Goal: Navigation & Orientation: Find specific page/section

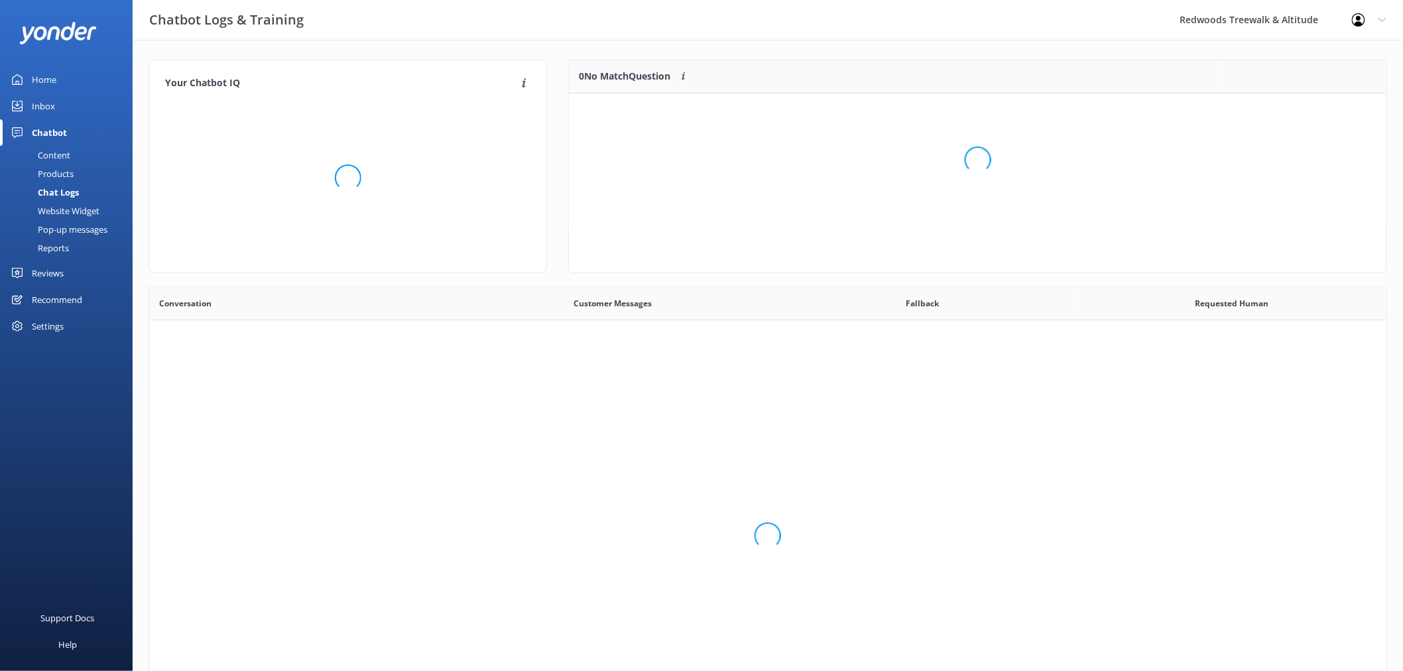
scroll to position [89, 806]
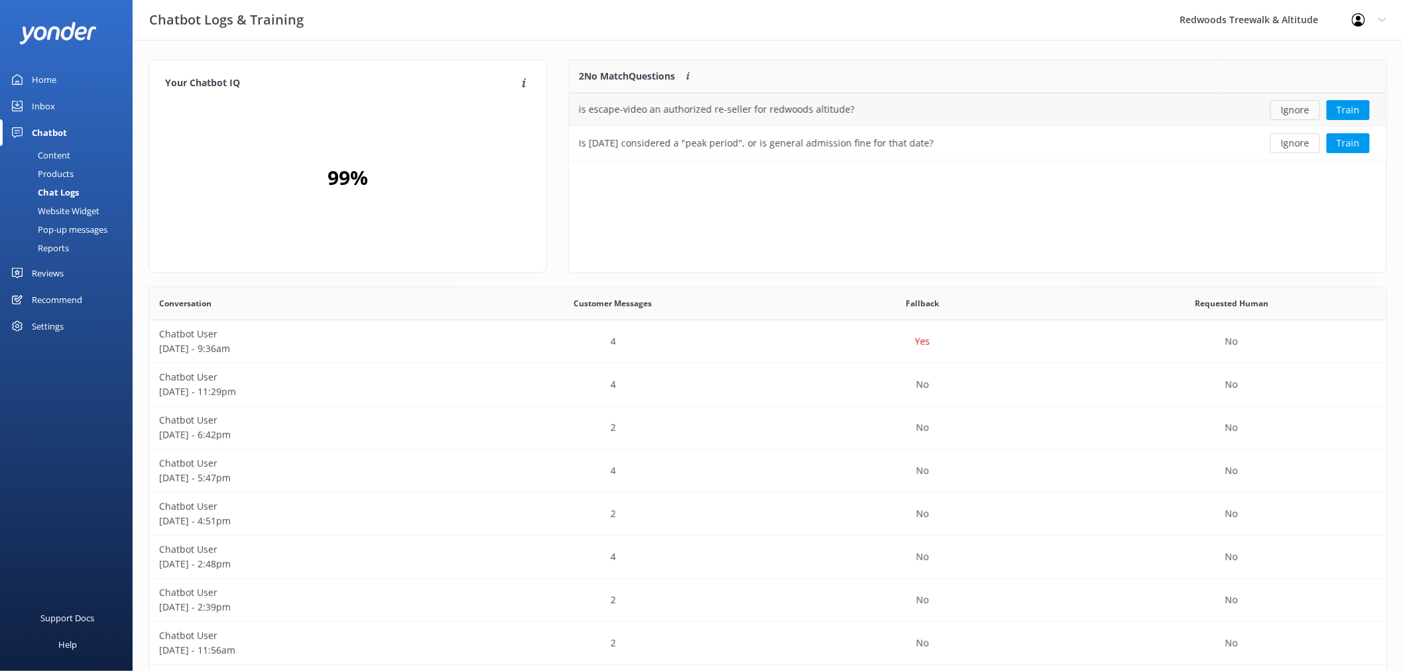
click at [1308, 114] on button "Ignore" at bounding box center [1296, 110] width 50 height 20
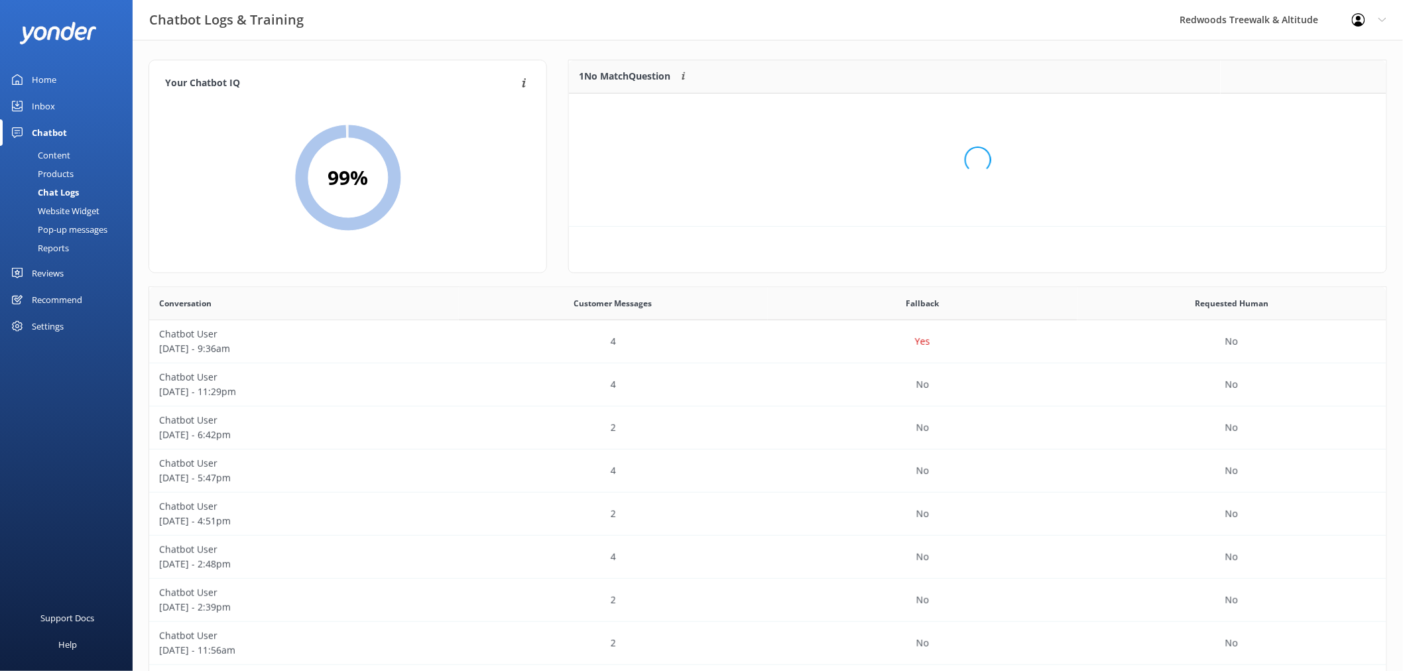
scroll to position [11, 11]
click at [1308, 114] on button "Ignore" at bounding box center [1296, 110] width 50 height 20
click at [58, 95] on link "Inbox" at bounding box center [66, 106] width 133 height 27
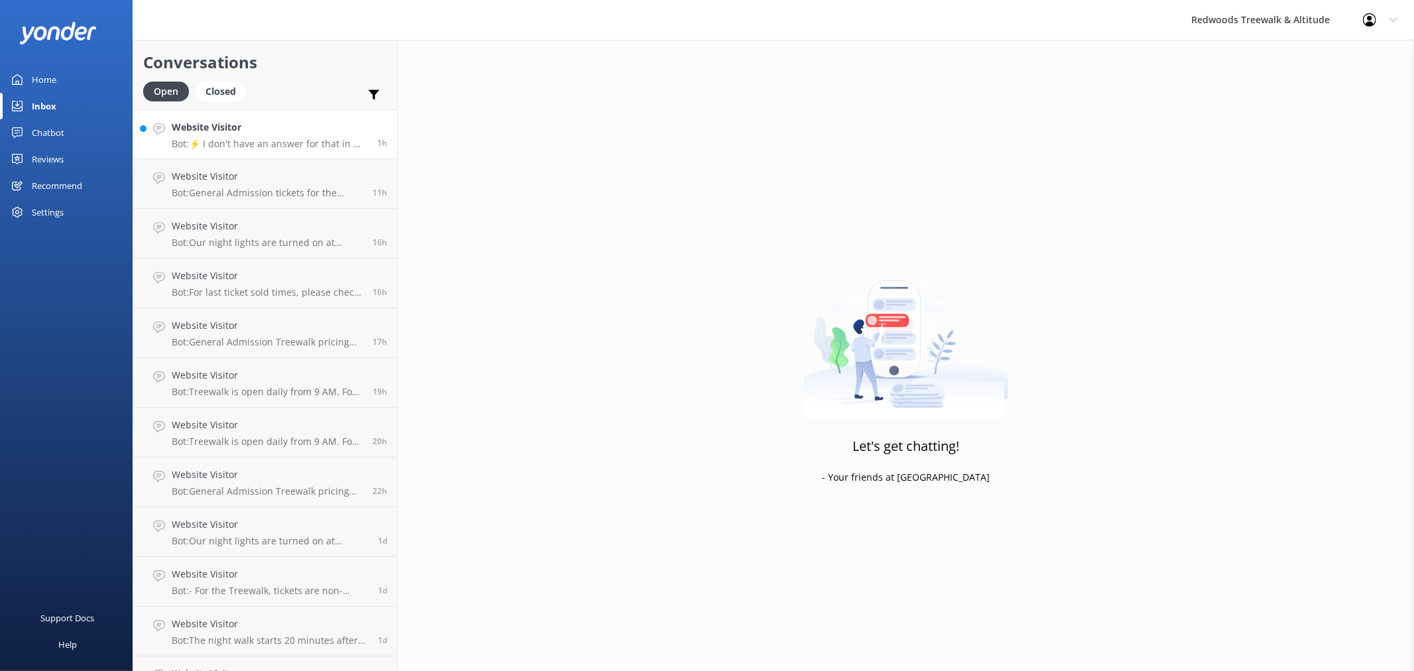
click at [235, 138] on p "Bot: ⚡ I don't have an answer for that in my knowledge base. Please try and rep…" at bounding box center [270, 144] width 196 height 12
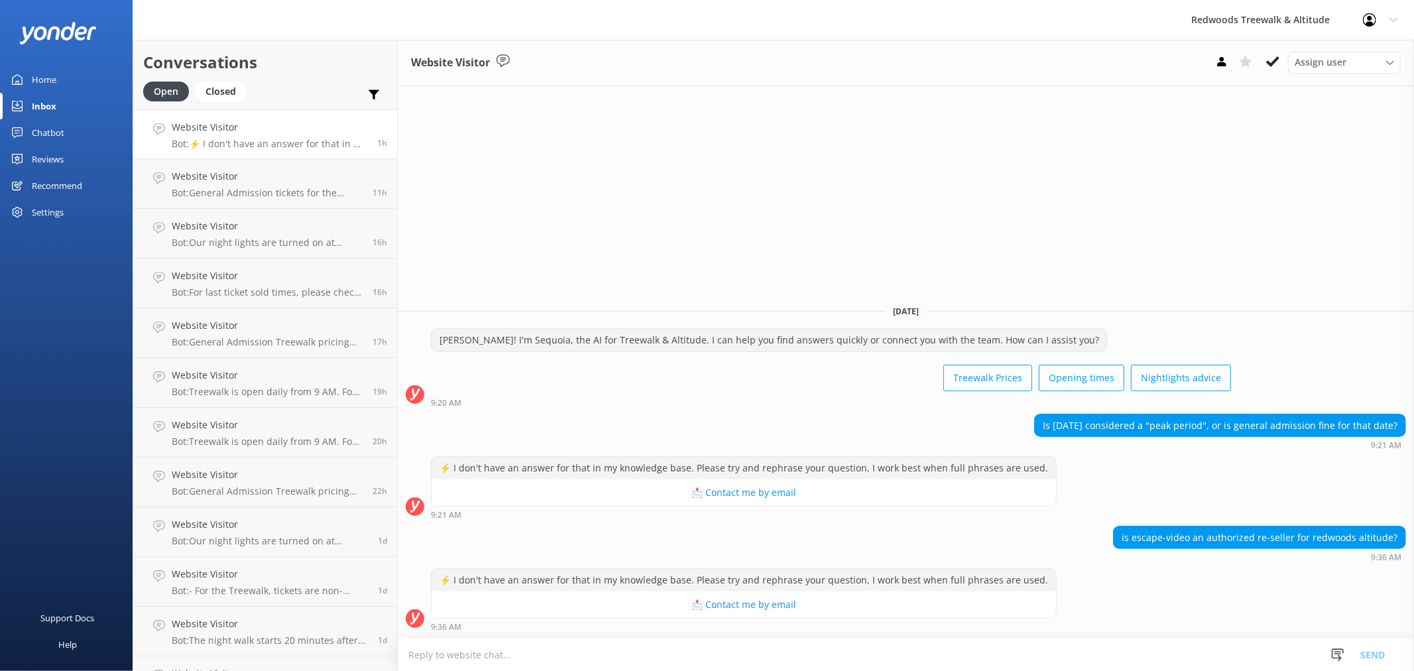
click at [61, 80] on link "Home" at bounding box center [66, 79] width 133 height 27
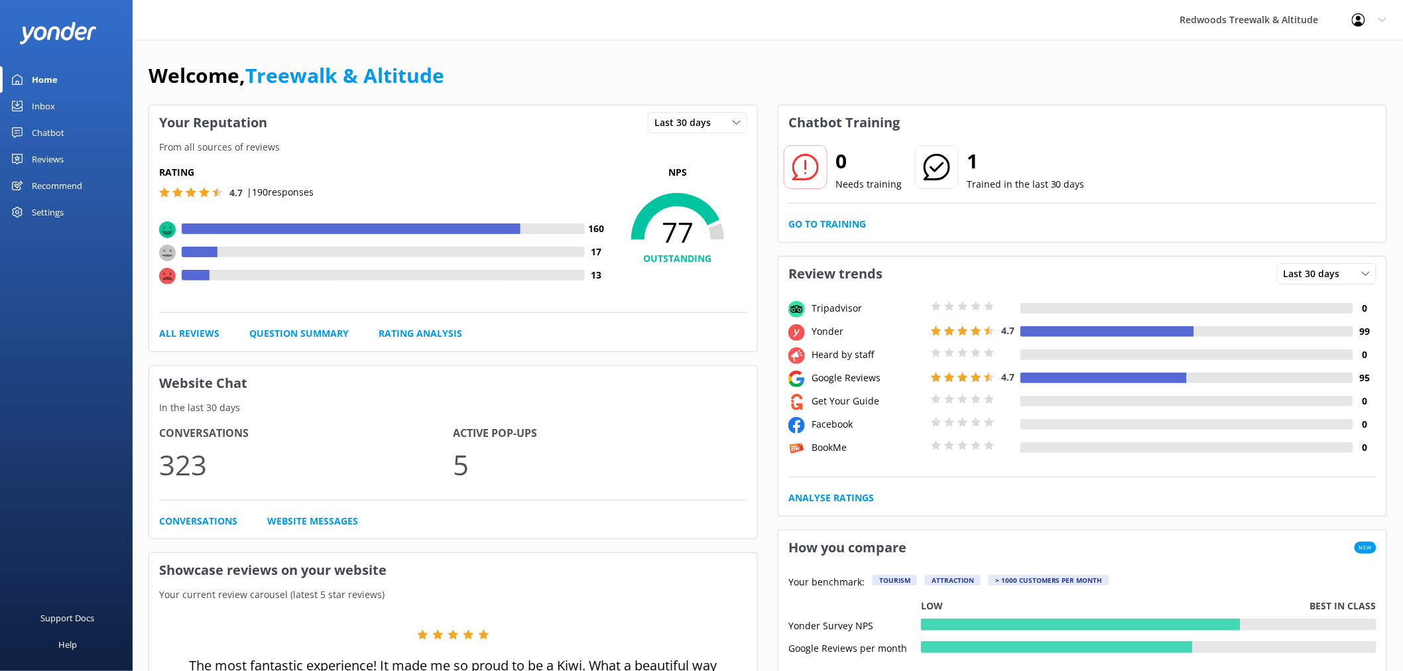
click at [72, 154] on link "Reviews" at bounding box center [66, 159] width 133 height 27
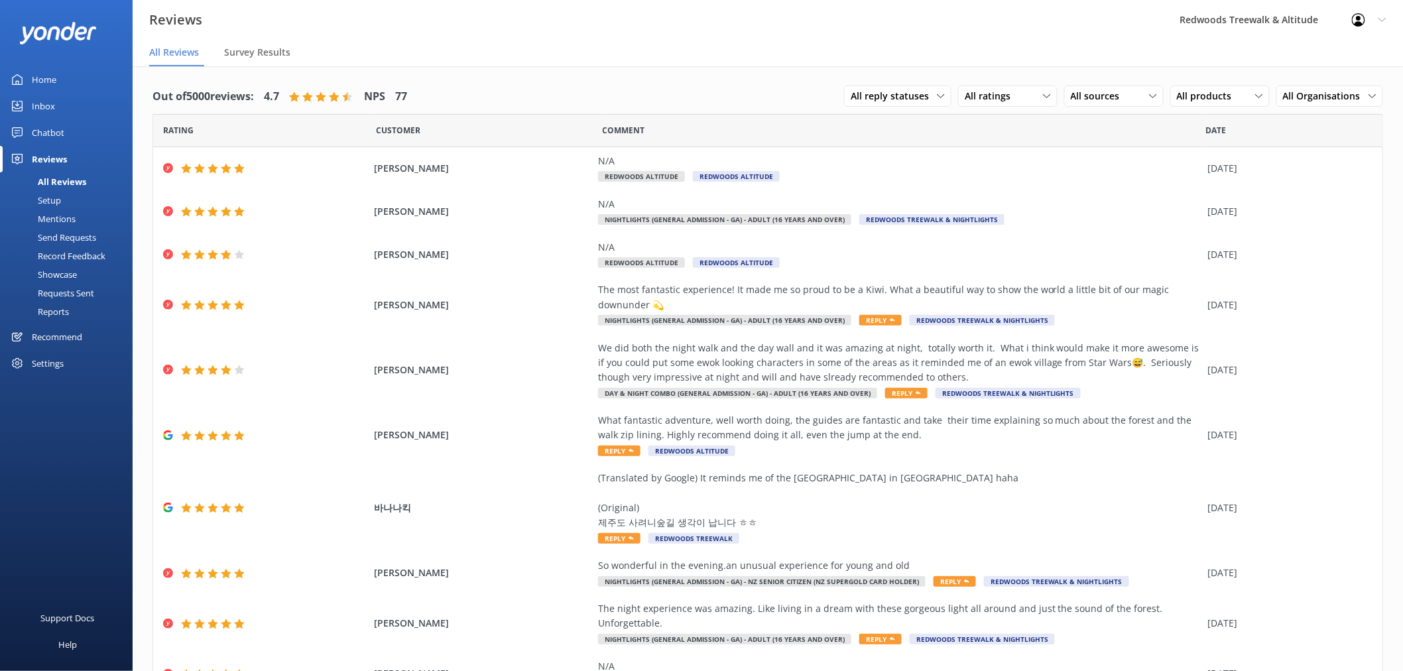
click at [68, 102] on link "Inbox" at bounding box center [66, 106] width 133 height 27
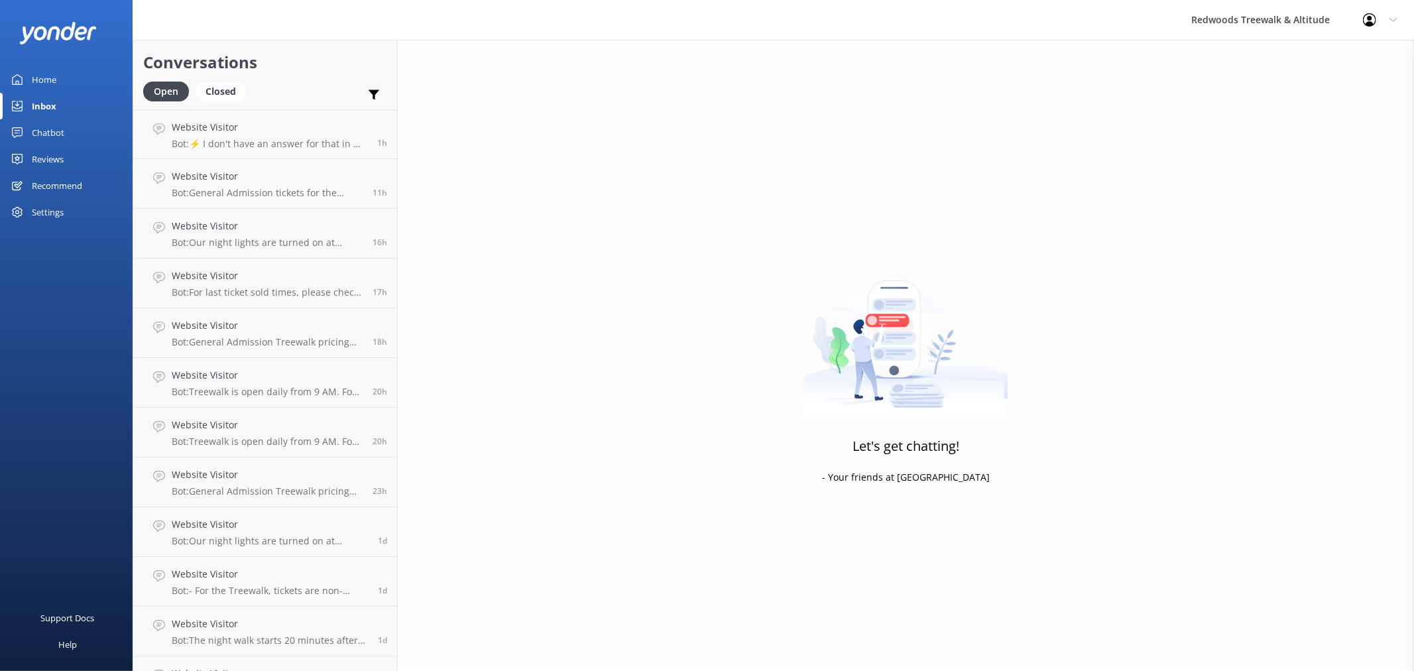
click at [67, 127] on link "Chatbot" at bounding box center [66, 132] width 133 height 27
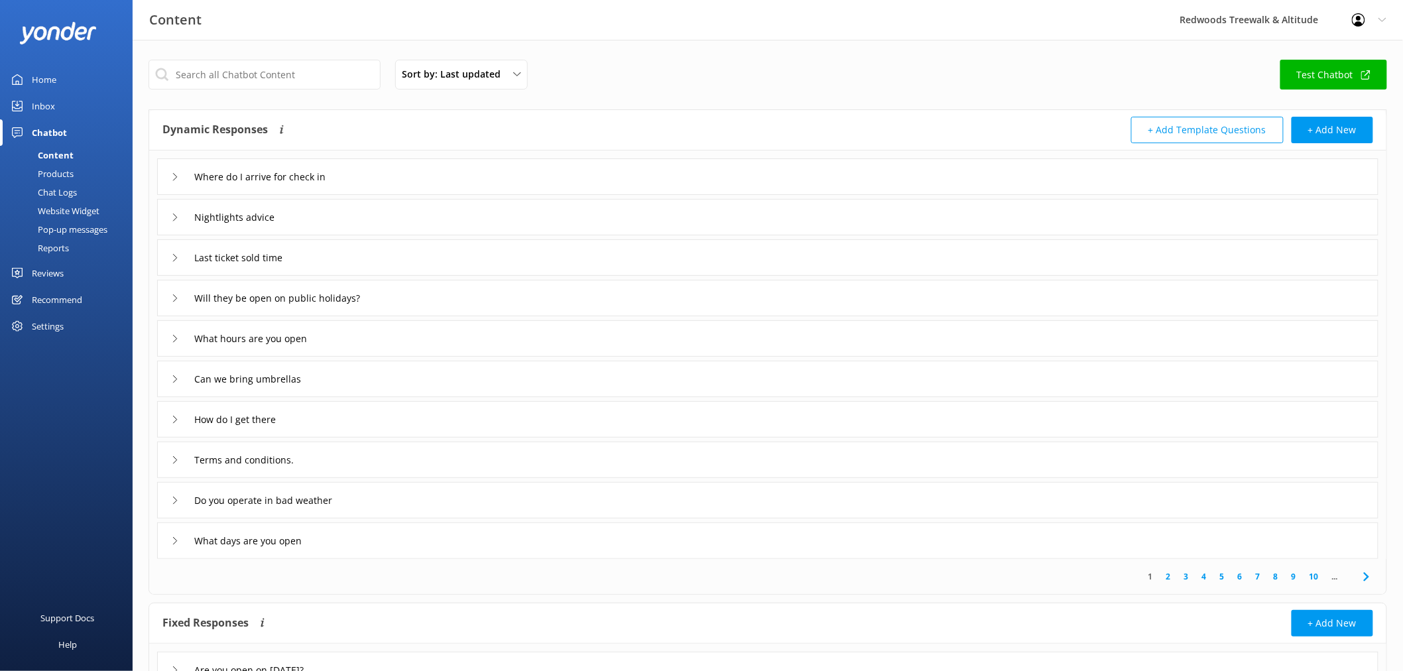
click at [65, 269] on link "Reviews" at bounding box center [66, 273] width 133 height 27
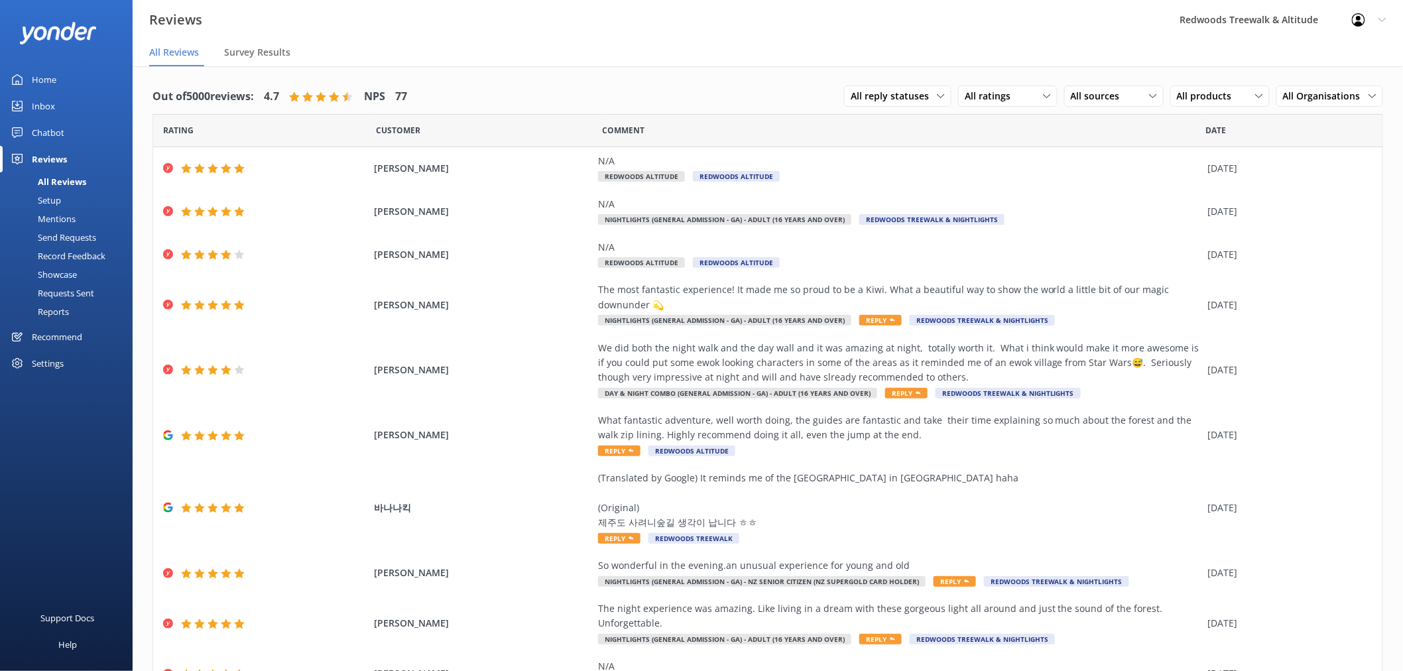
click at [68, 74] on link "Home" at bounding box center [66, 79] width 133 height 27
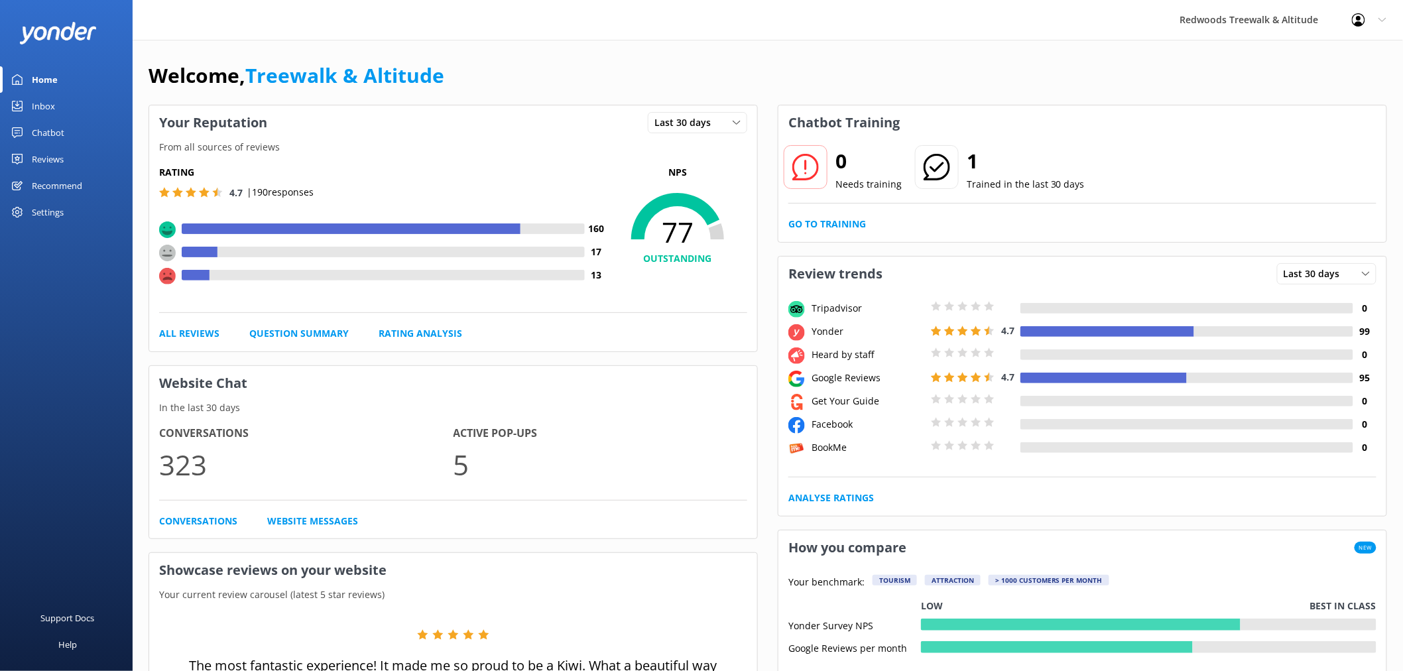
click at [82, 151] on link "Reviews" at bounding box center [66, 159] width 133 height 27
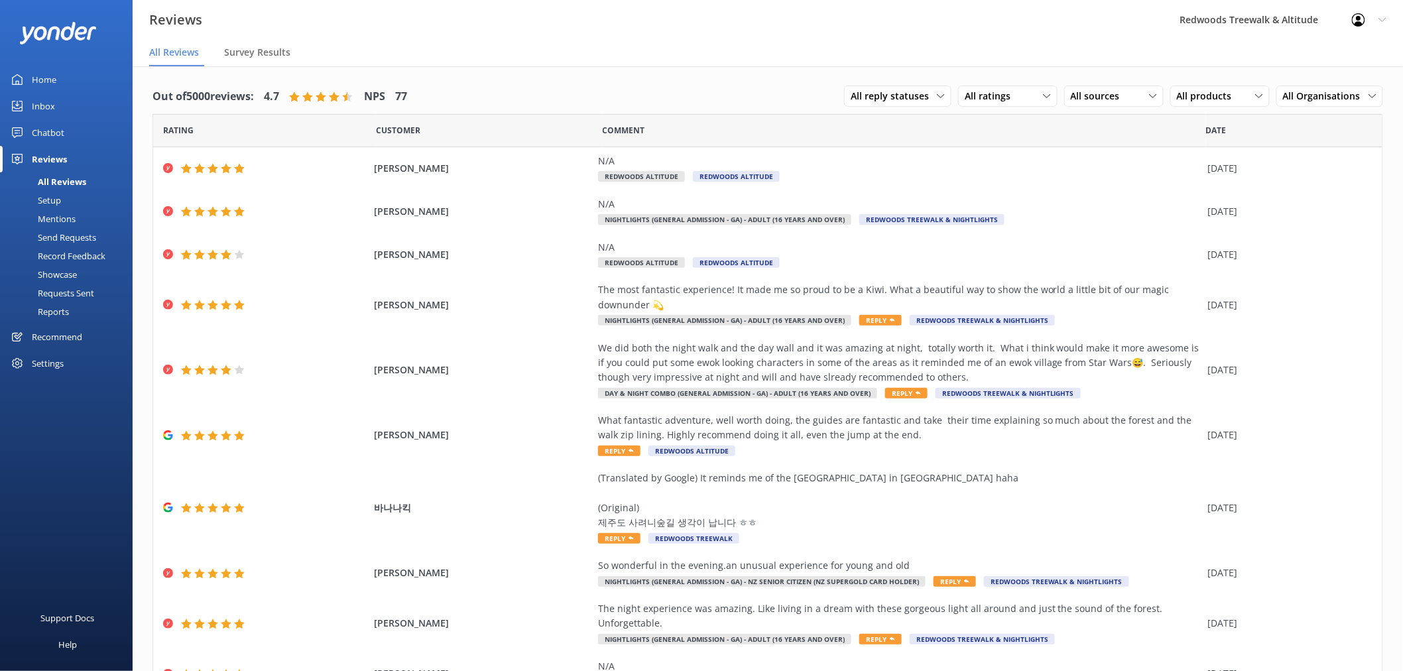
click at [65, 103] on link "Inbox" at bounding box center [66, 106] width 133 height 27
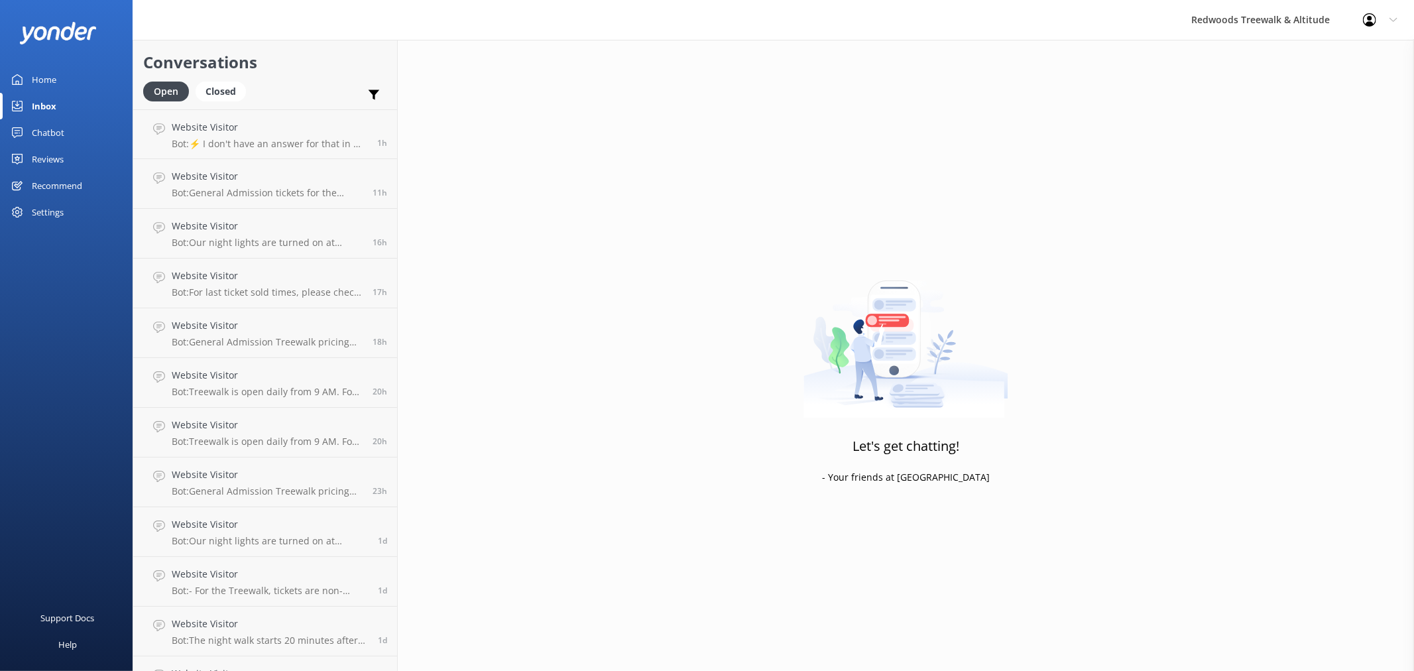
click at [80, 70] on link "Home" at bounding box center [66, 79] width 133 height 27
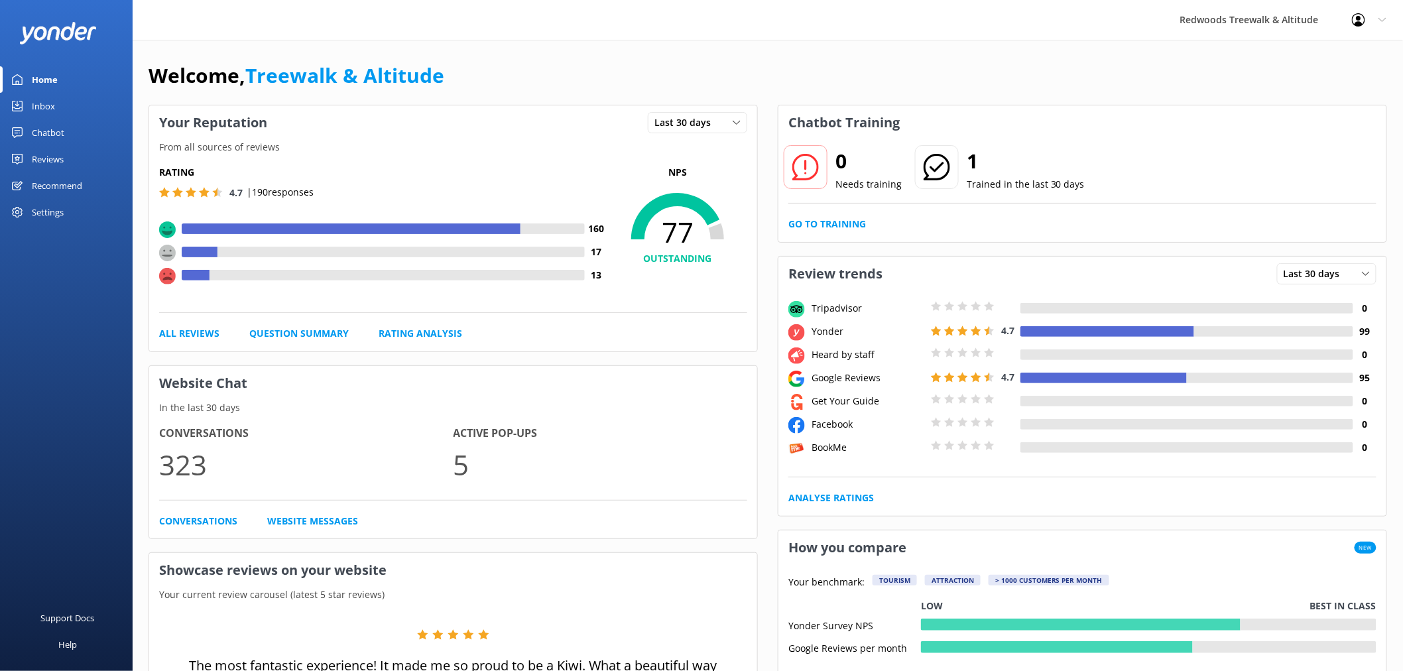
click at [93, 151] on link "Reviews" at bounding box center [66, 159] width 133 height 27
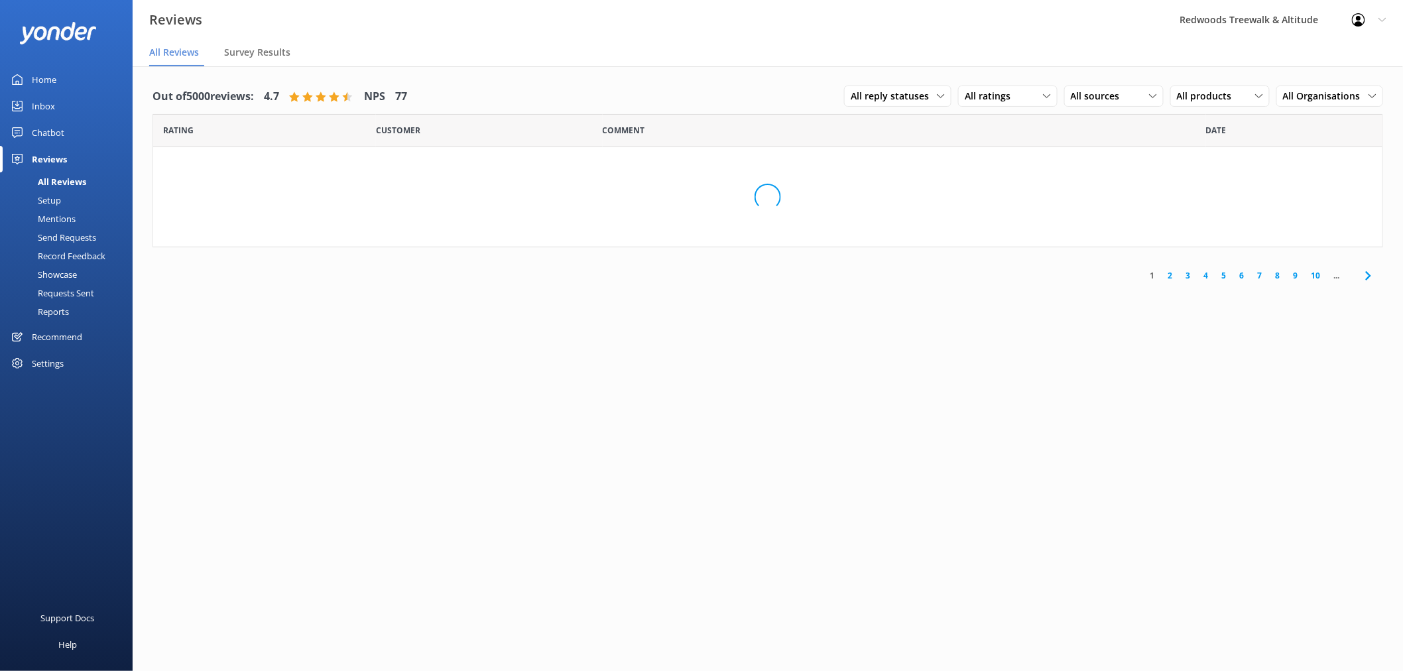
click at [85, 90] on link "Home" at bounding box center [66, 79] width 133 height 27
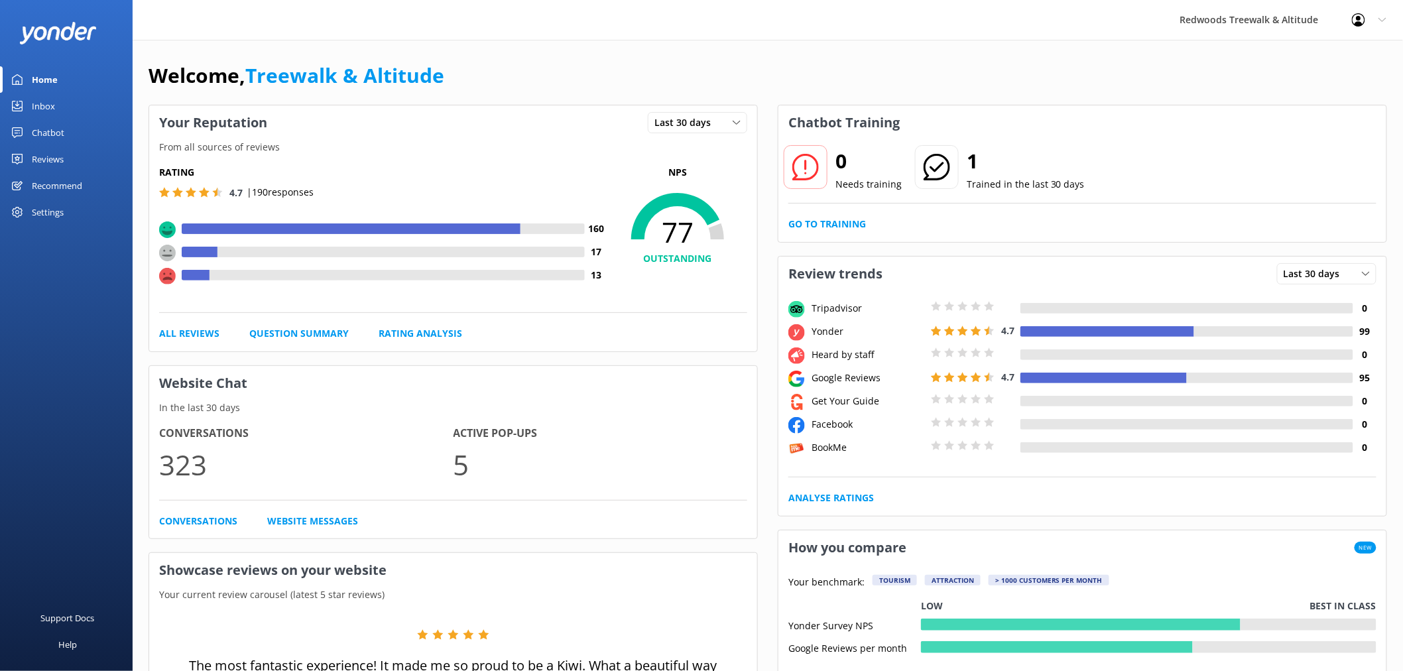
click at [67, 166] on link "Reviews" at bounding box center [66, 159] width 133 height 27
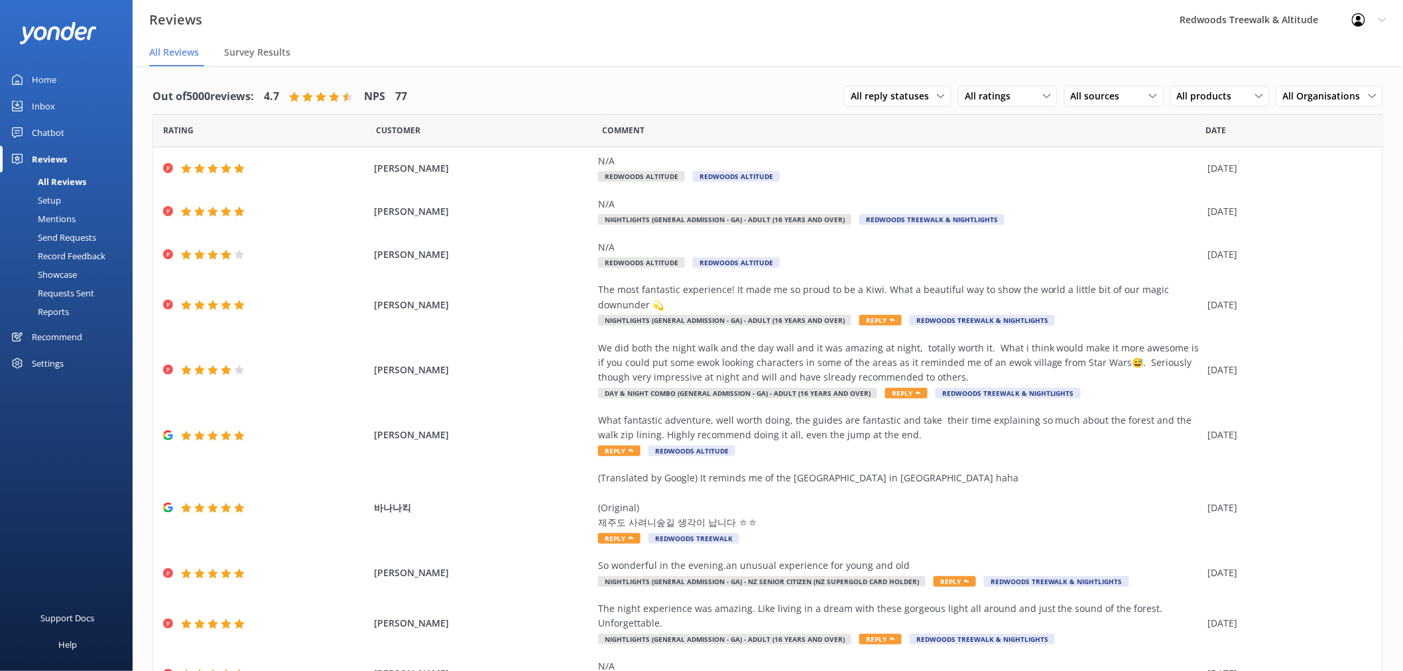
click at [64, 103] on link "Inbox" at bounding box center [66, 106] width 133 height 27
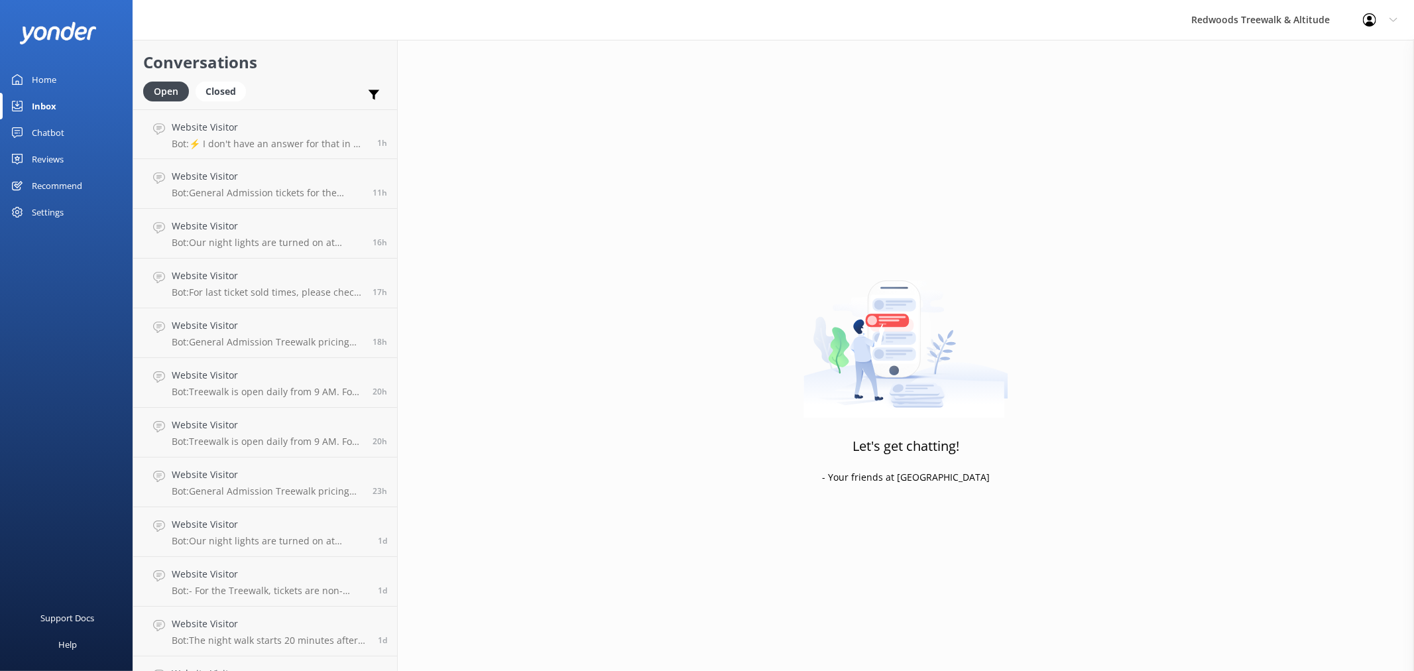
drag, startPoint x: 69, startPoint y: 73, endPoint x: 73, endPoint y: 51, distance: 22.2
click at [69, 72] on link "Home" at bounding box center [66, 79] width 133 height 27
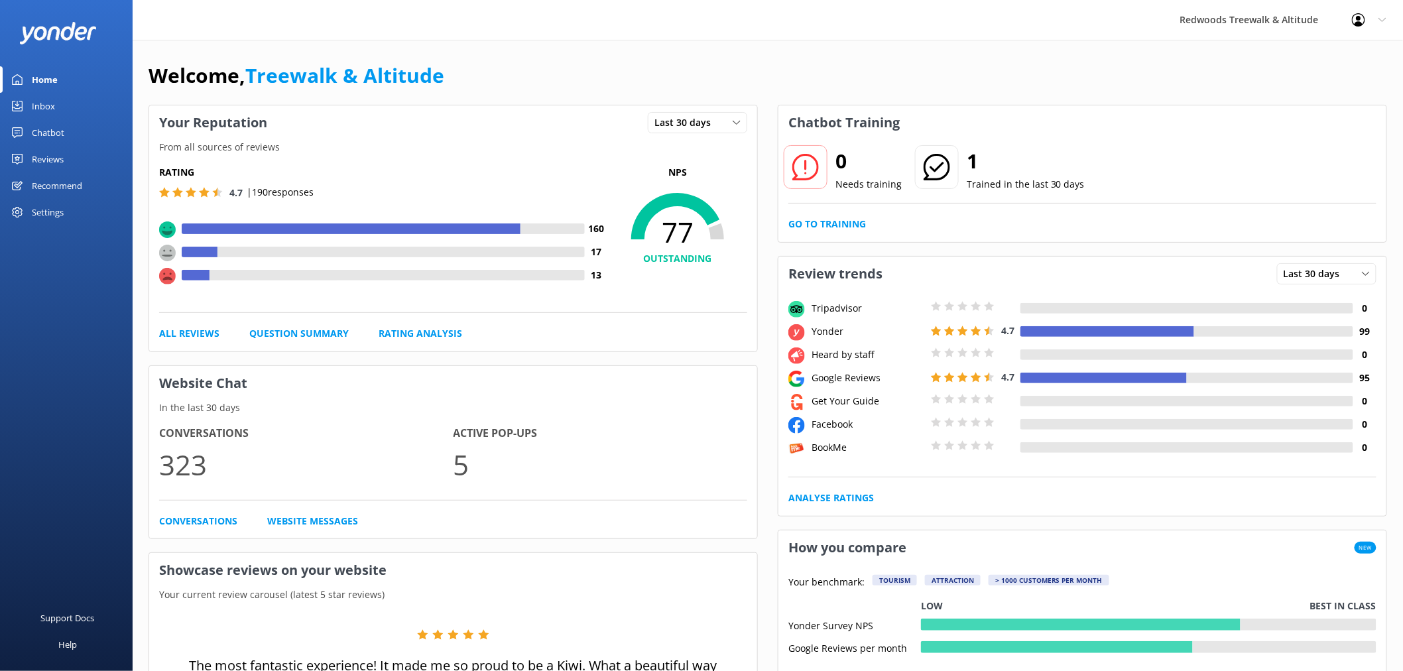
click at [74, 149] on link "Reviews" at bounding box center [66, 159] width 133 height 27
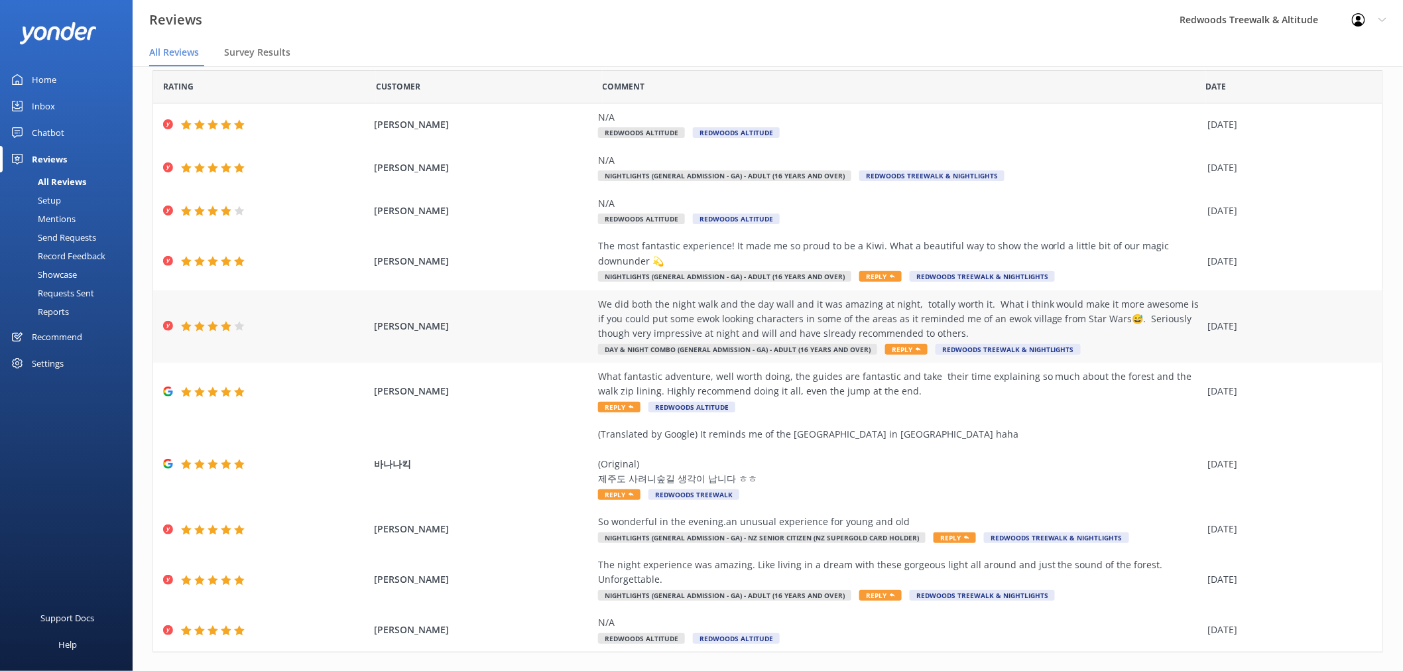
scroll to position [68, 0]
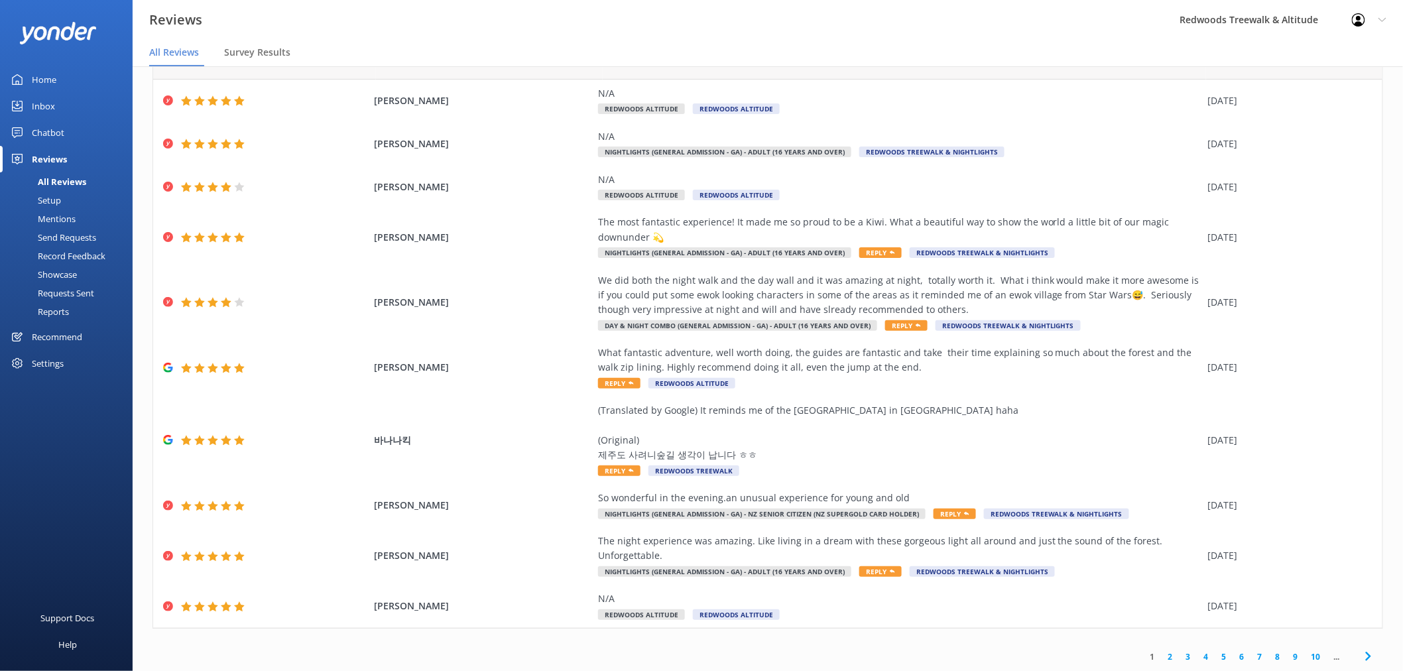
click at [1164, 657] on link "2" at bounding box center [1171, 657] width 18 height 13
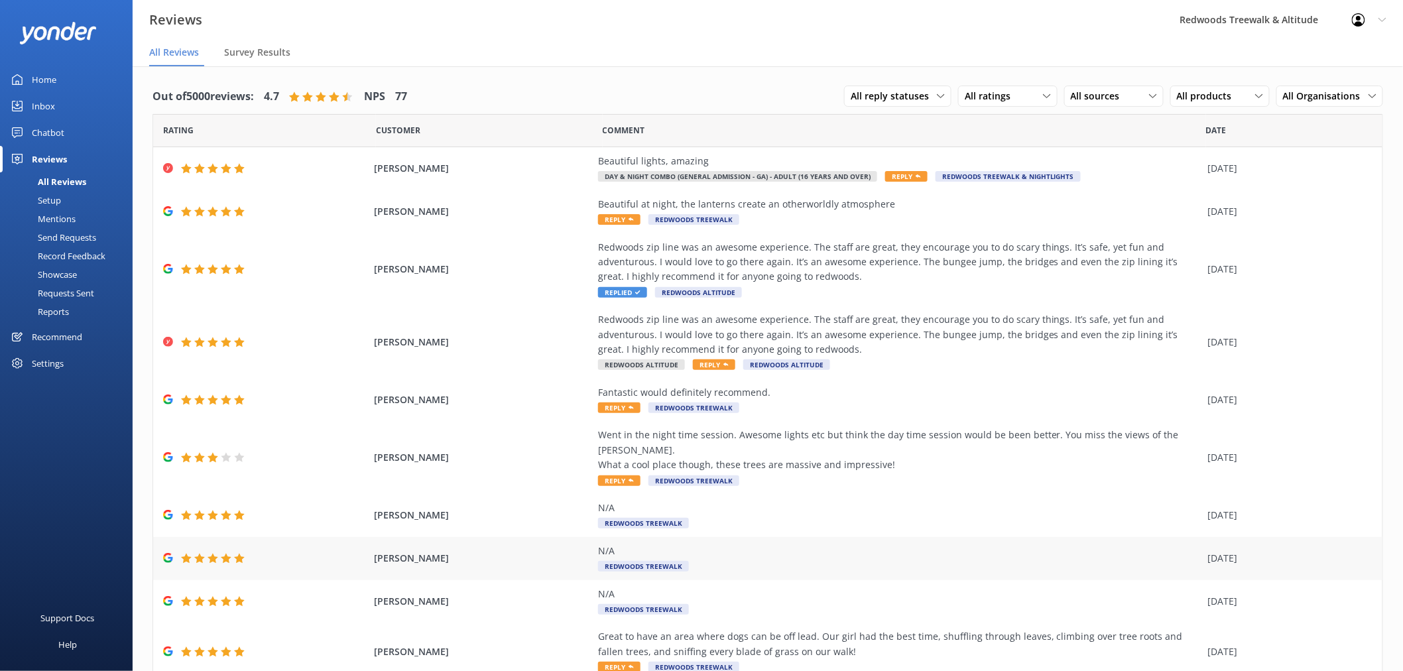
scroll to position [38, 0]
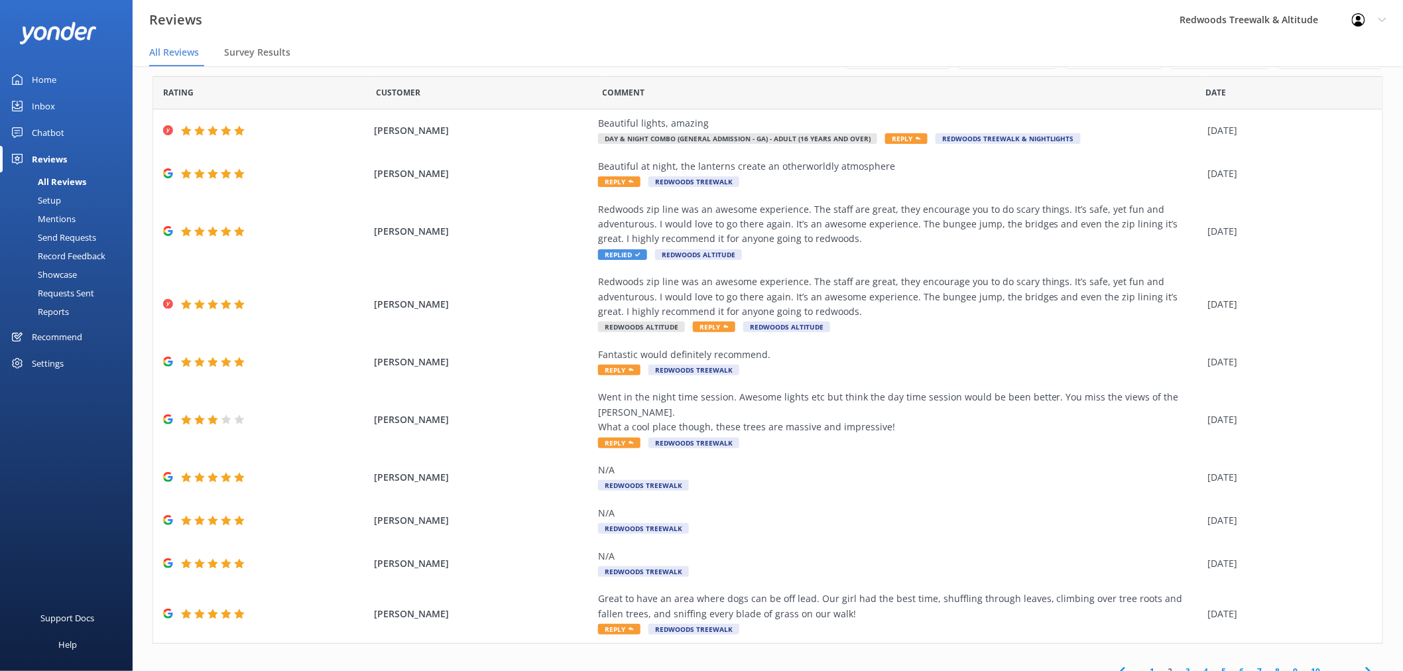
click at [1145, 665] on link "1" at bounding box center [1153, 671] width 18 height 13
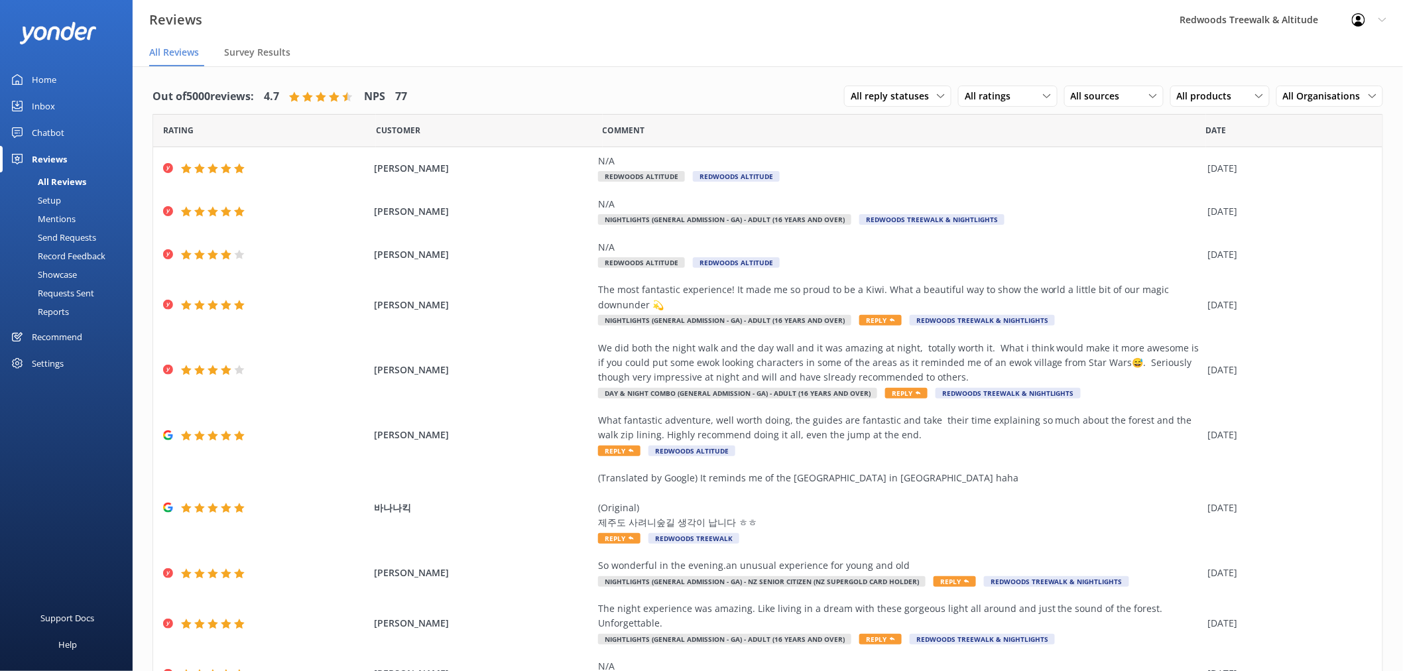
click at [58, 113] on link "Inbox" at bounding box center [66, 106] width 133 height 27
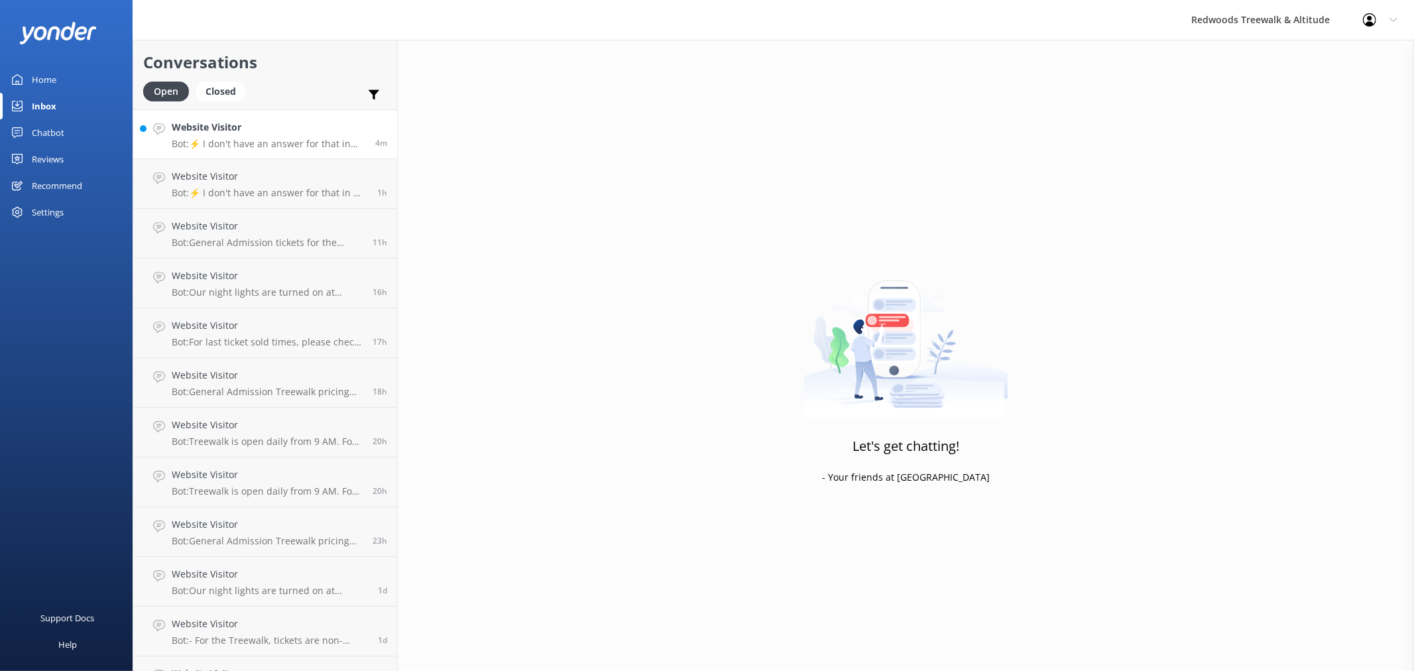
click at [257, 134] on h4 "Website Visitor" at bounding box center [269, 127] width 194 height 15
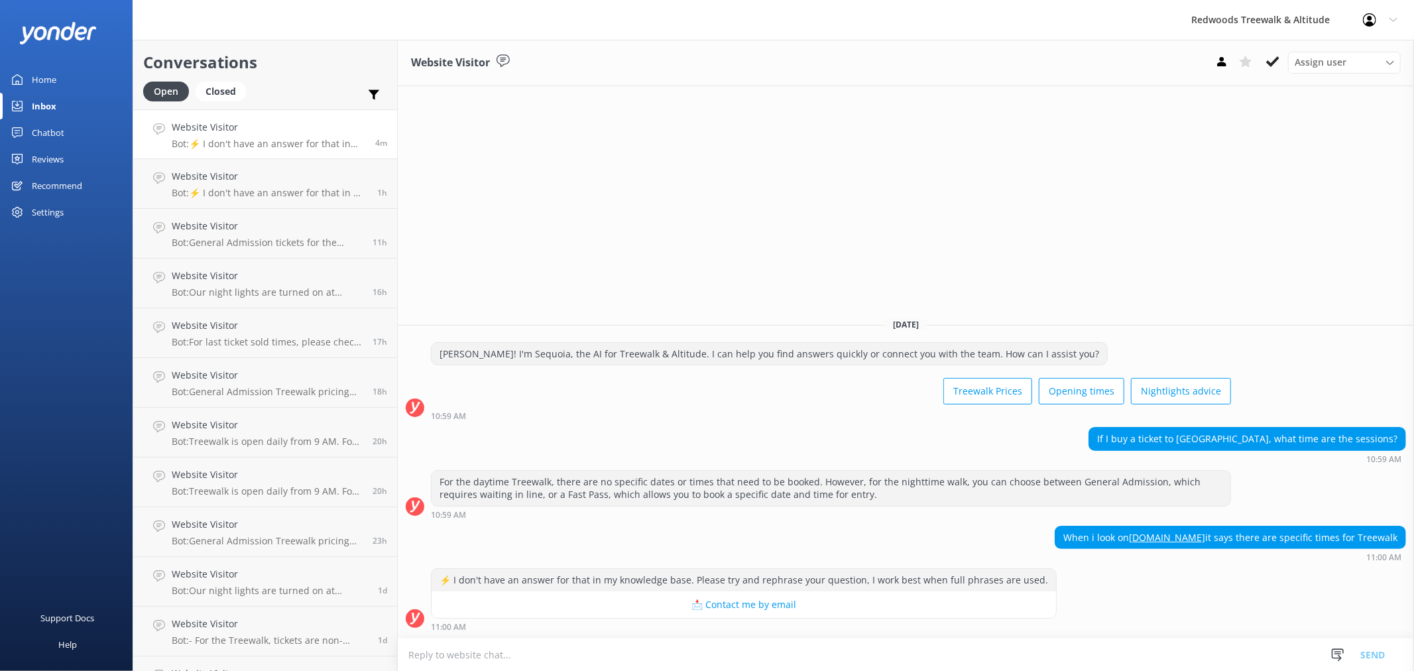
click at [80, 84] on link "Home" at bounding box center [66, 79] width 133 height 27
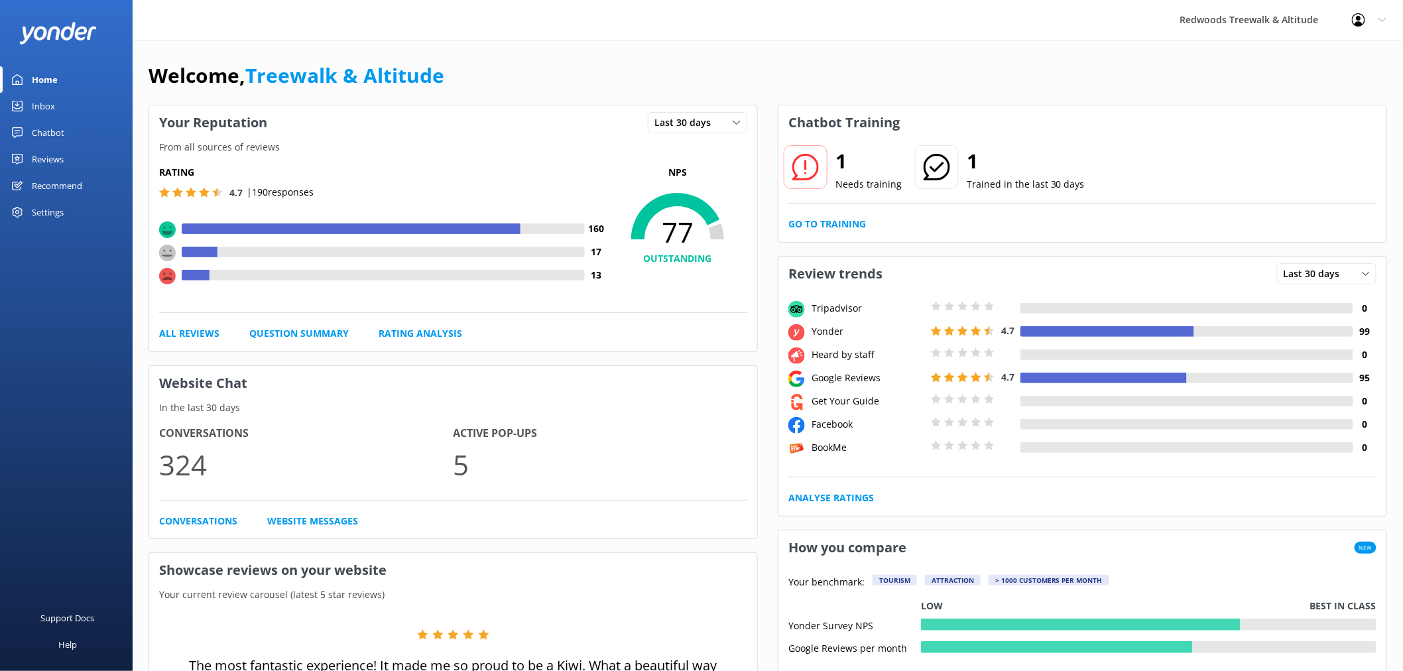
click at [42, 161] on div "Reviews" at bounding box center [48, 159] width 32 height 27
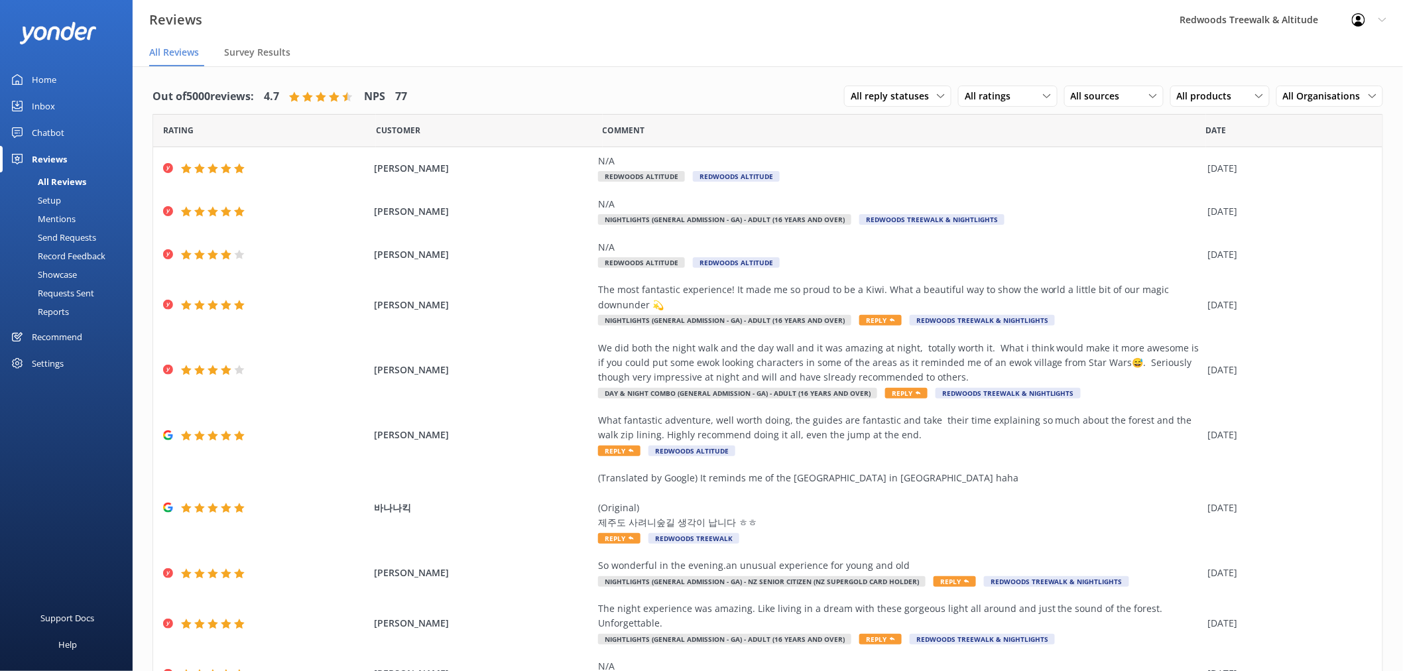
click at [82, 91] on link "Home" at bounding box center [66, 79] width 133 height 27
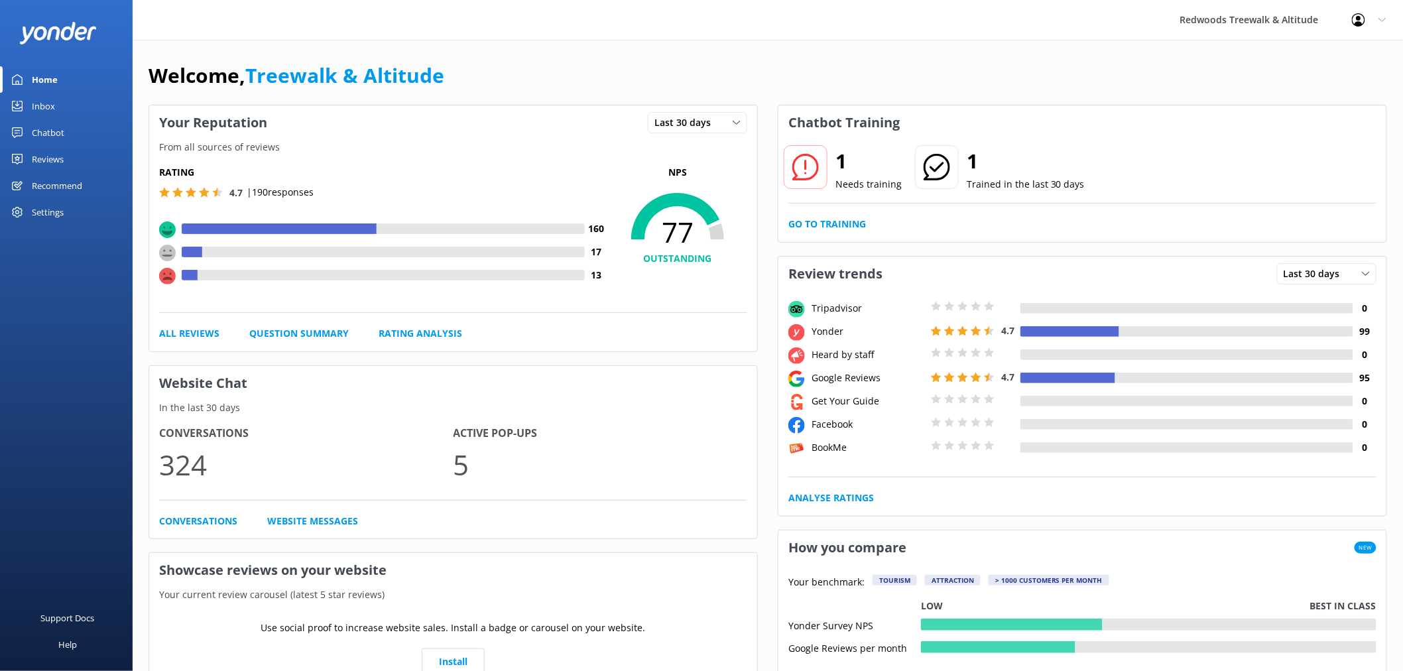
click at [68, 113] on link "Inbox" at bounding box center [66, 106] width 133 height 27
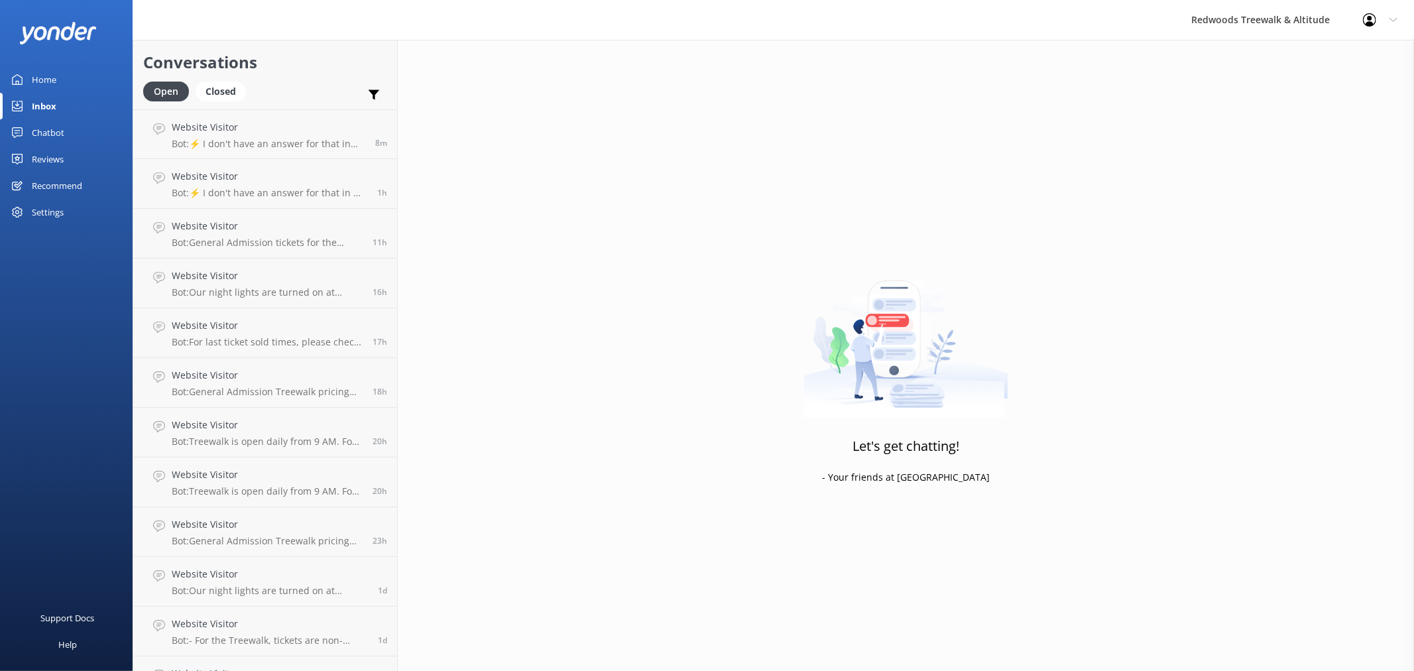
click at [82, 78] on link "Home" at bounding box center [66, 79] width 133 height 27
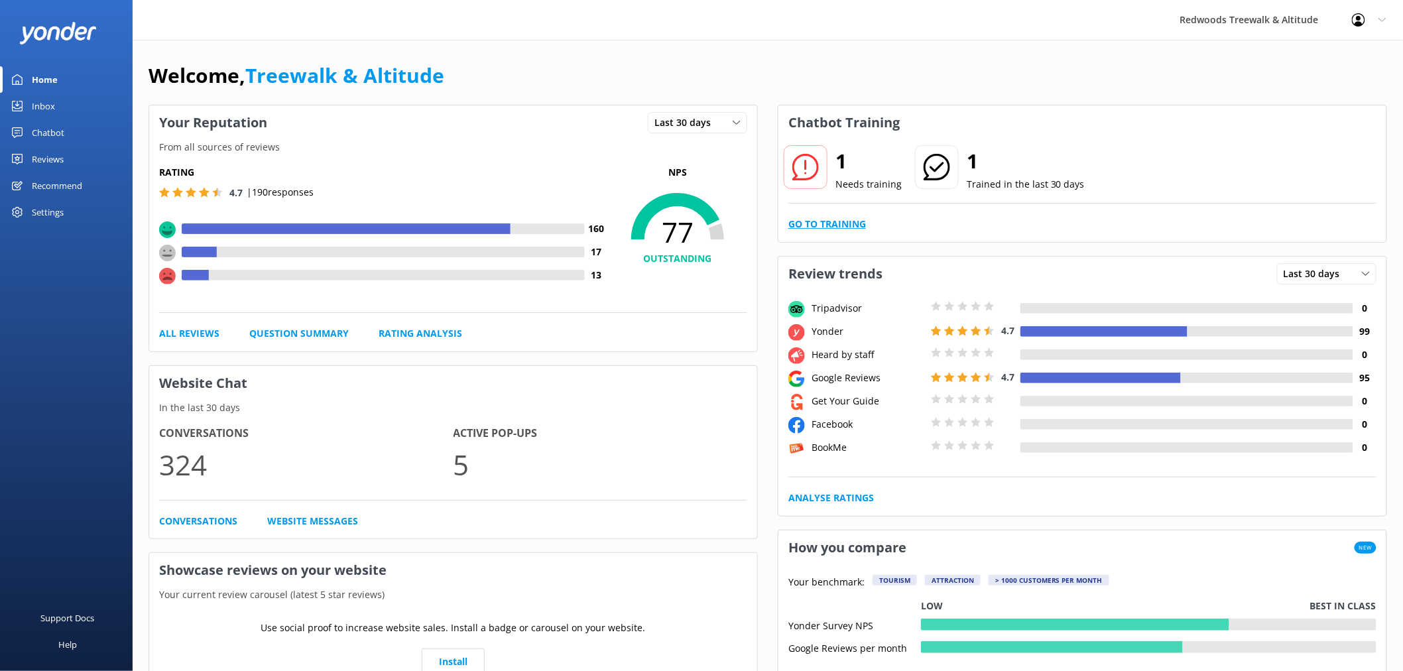
click at [843, 222] on link "Go to Training" at bounding box center [827, 224] width 78 height 15
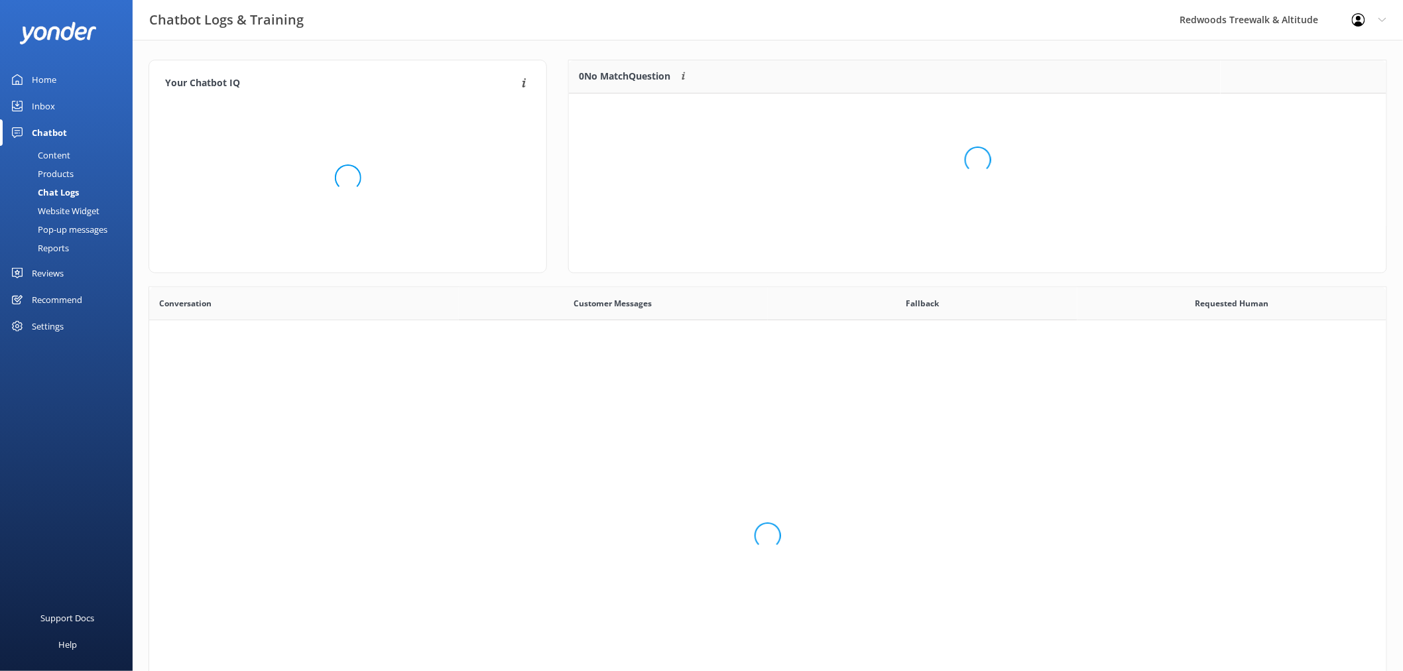
scroll to position [454, 1227]
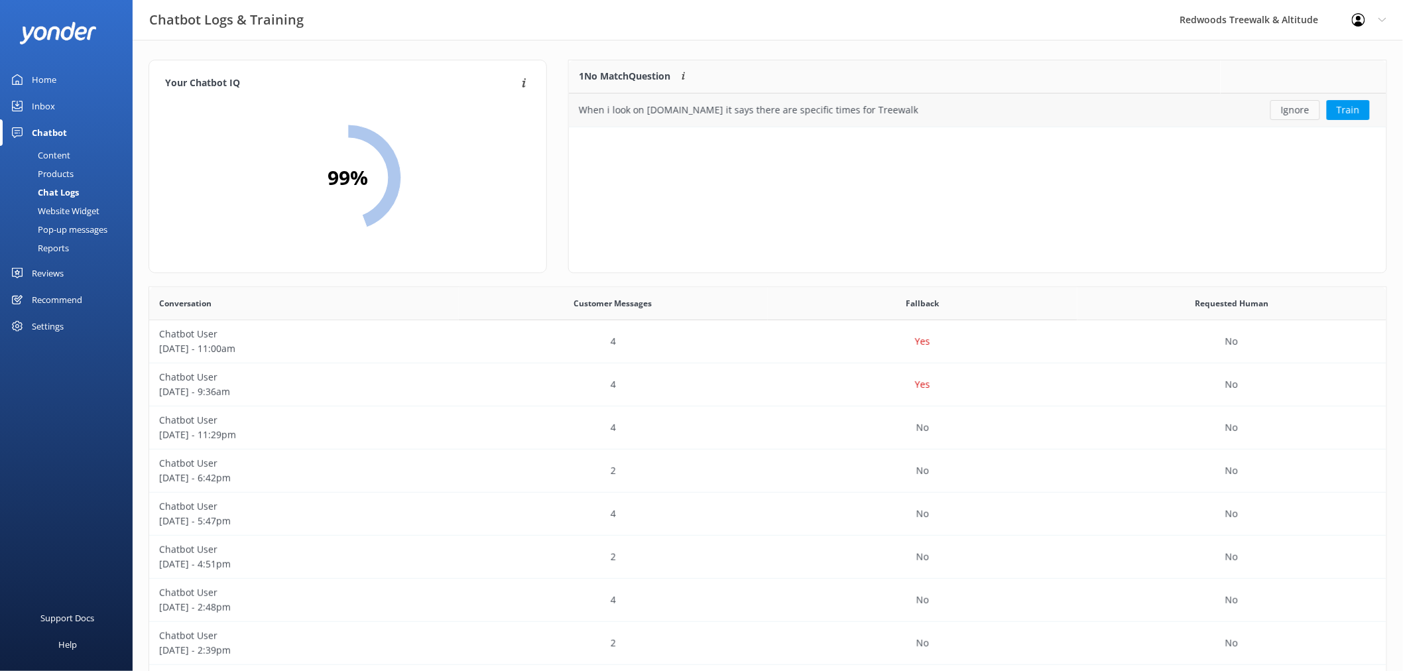
click at [1280, 109] on button "Ignore" at bounding box center [1296, 110] width 50 height 20
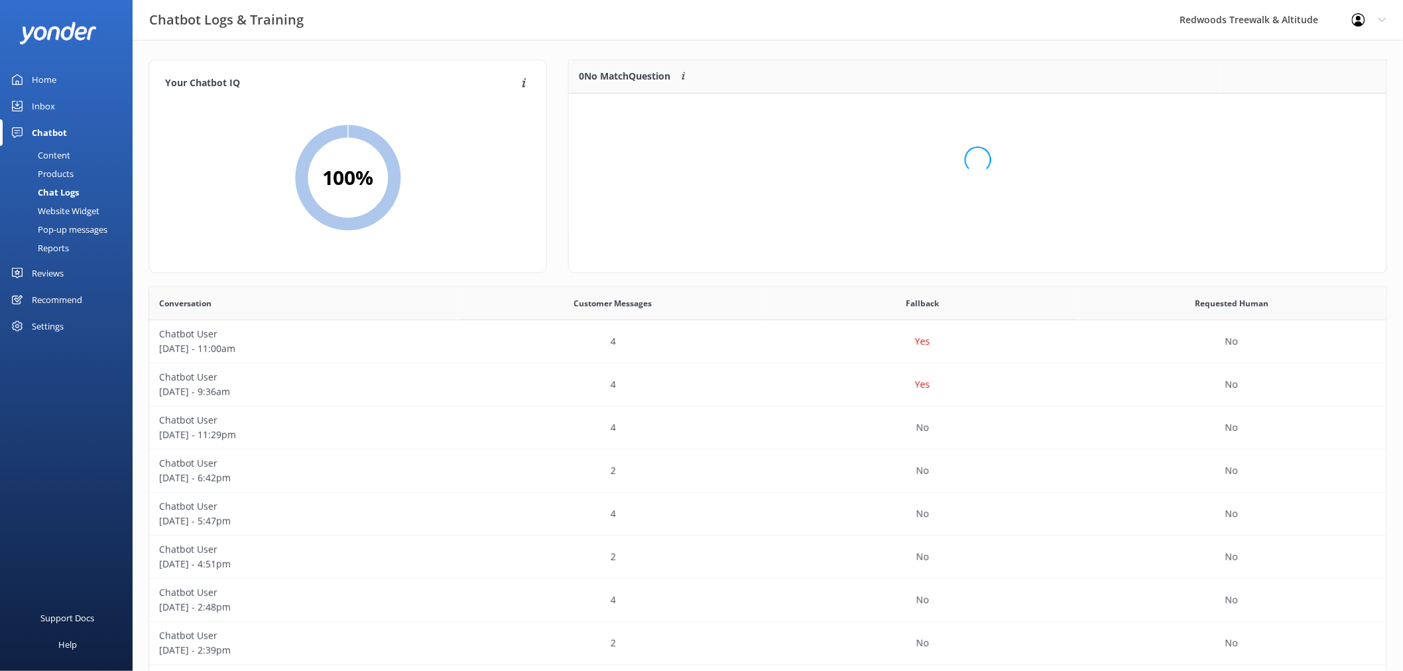
scroll to position [155, 806]
click at [63, 86] on link "Home" at bounding box center [66, 79] width 133 height 27
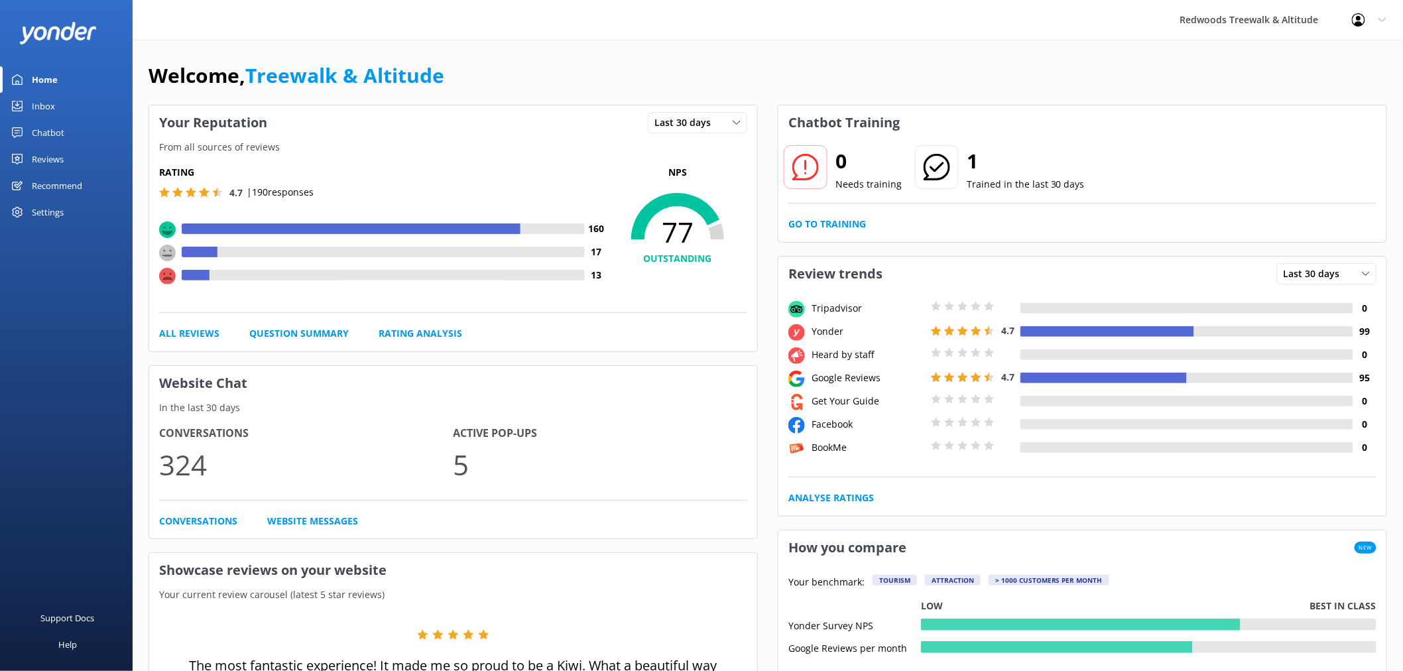
click at [95, 160] on link "Reviews" at bounding box center [66, 159] width 133 height 27
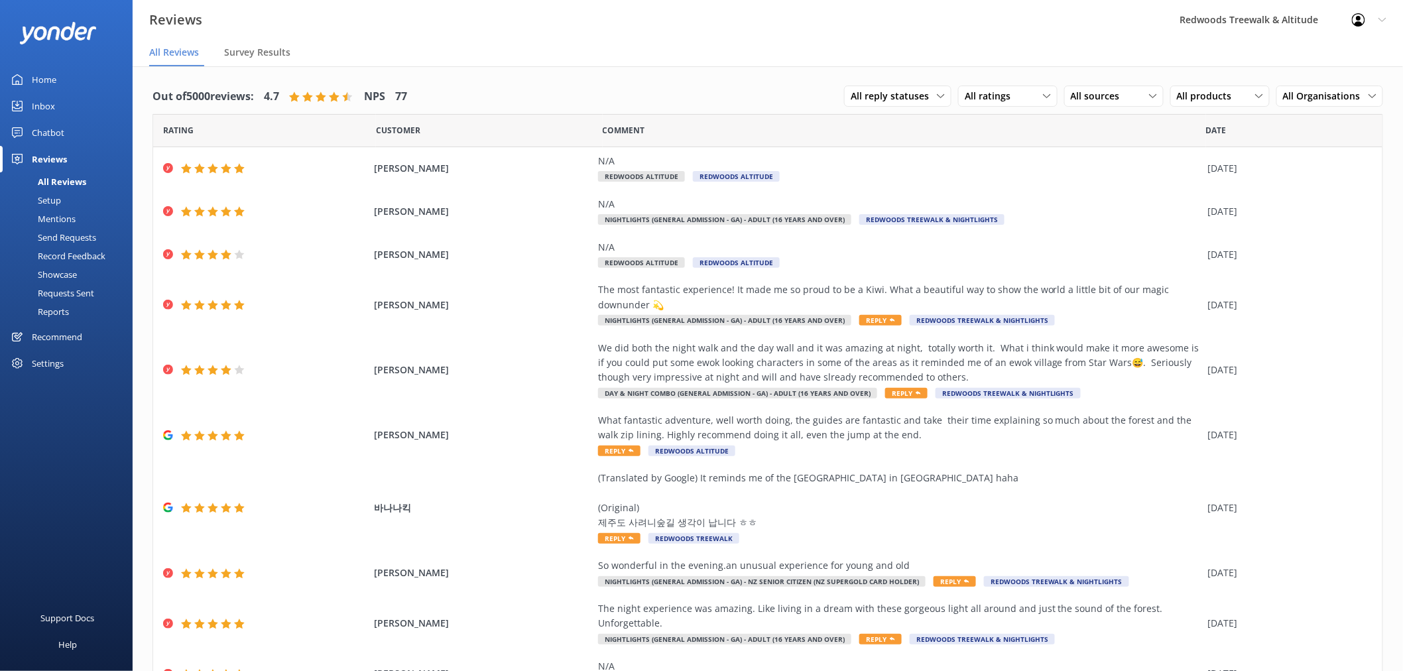
click at [62, 103] on link "Inbox" at bounding box center [66, 106] width 133 height 27
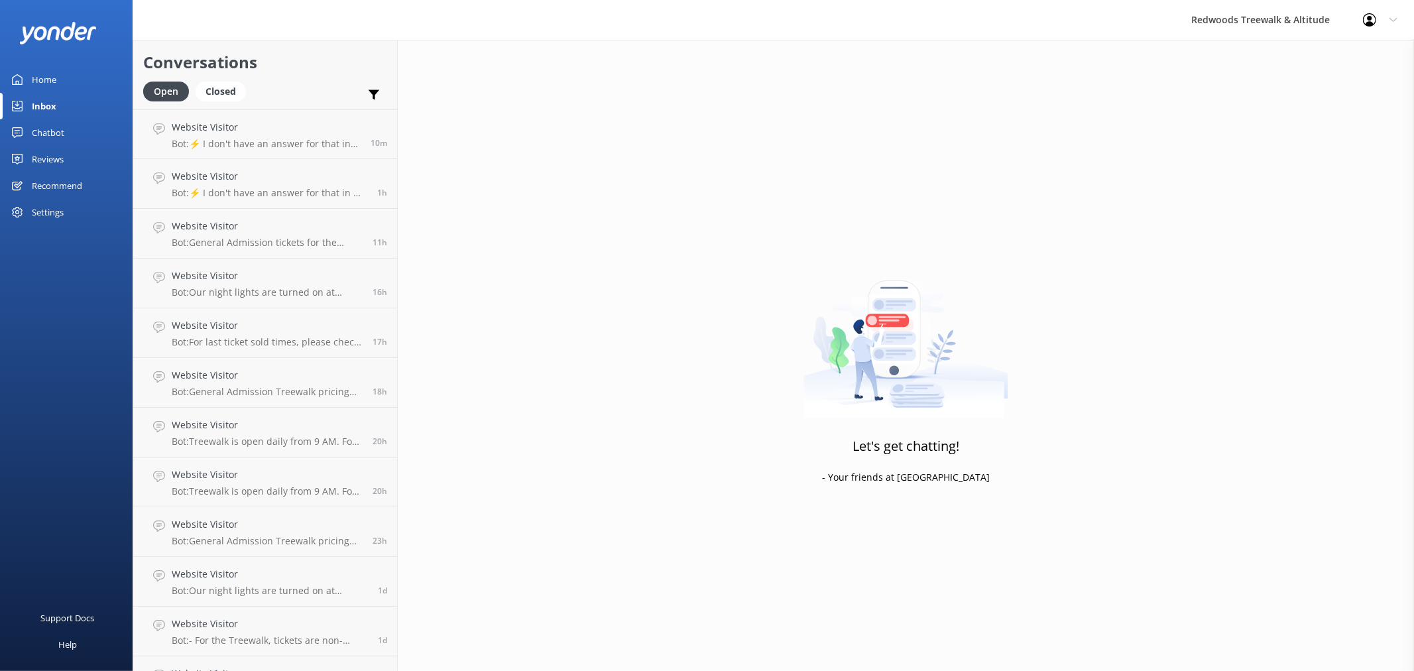
click at [53, 78] on div "Home" at bounding box center [44, 79] width 25 height 27
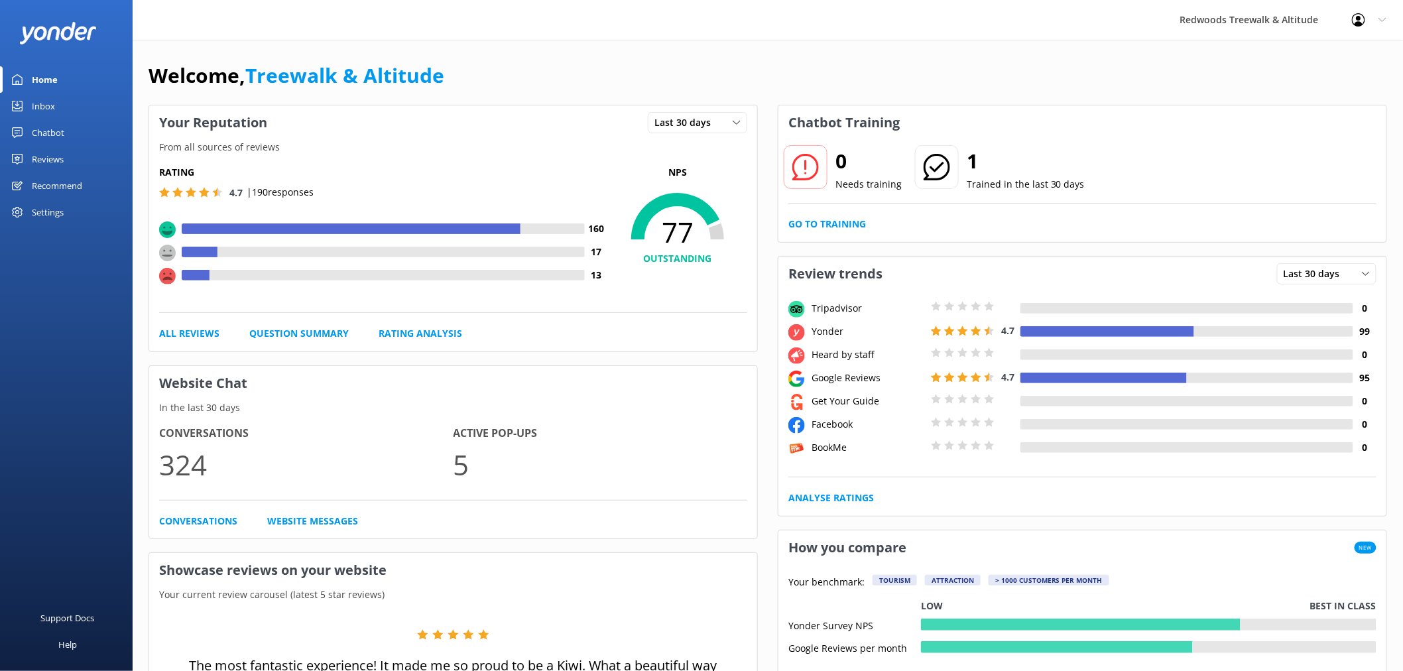
click at [70, 151] on link "Reviews" at bounding box center [66, 159] width 133 height 27
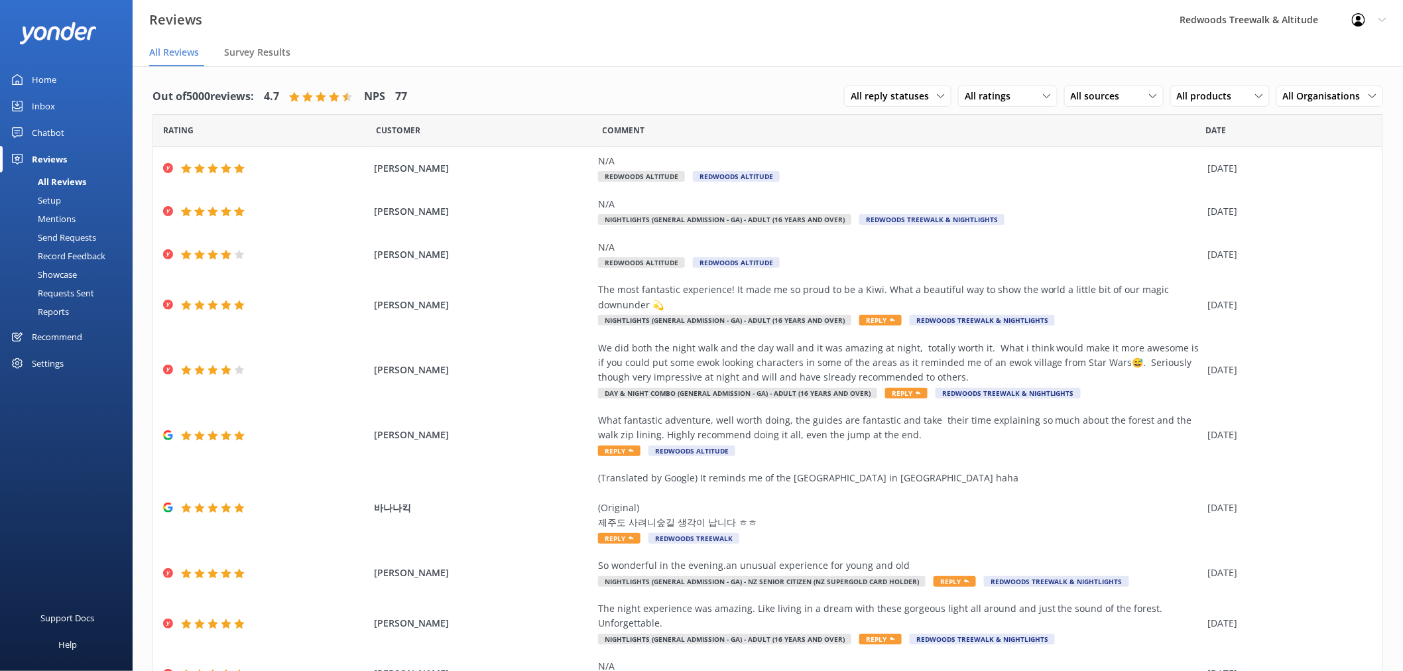
click at [71, 87] on link "Home" at bounding box center [66, 79] width 133 height 27
